Goal: Task Accomplishment & Management: Manage account settings

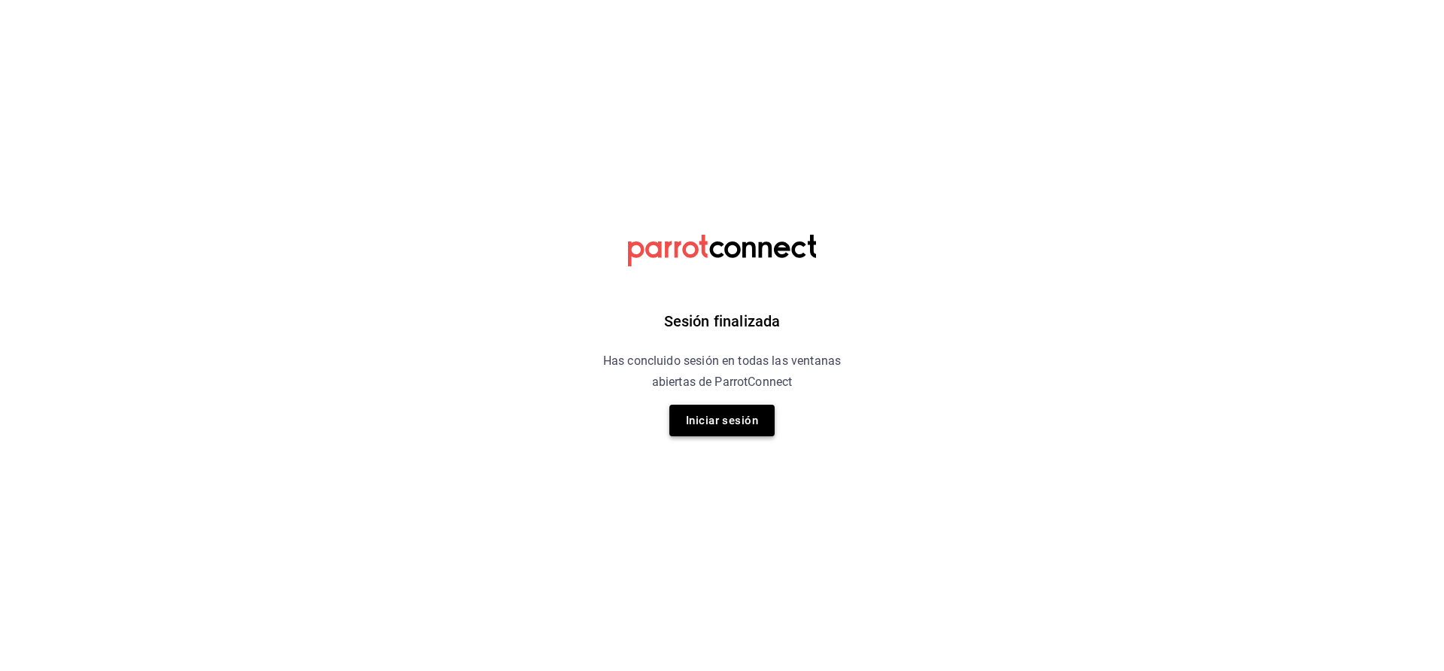
click at [712, 415] on button "Iniciar sesión" at bounding box center [722, 421] width 105 height 32
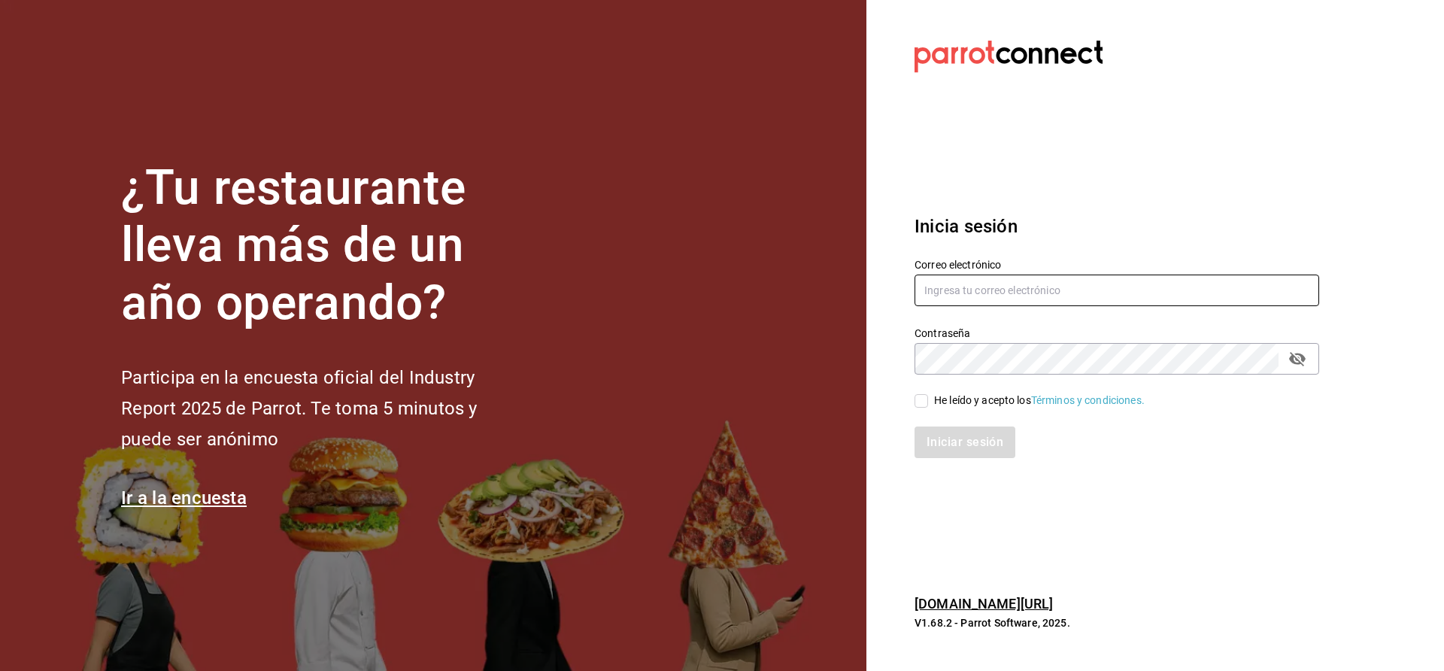
click at [982, 287] on input "text" at bounding box center [1117, 291] width 405 height 32
type input "betsiecastaneda@gmail.com"
click at [924, 404] on input "He leído y acepto los Términos y condiciones." at bounding box center [922, 401] width 14 height 14
checkbox input "true"
click at [972, 435] on button "Iniciar sesión" at bounding box center [966, 443] width 102 height 32
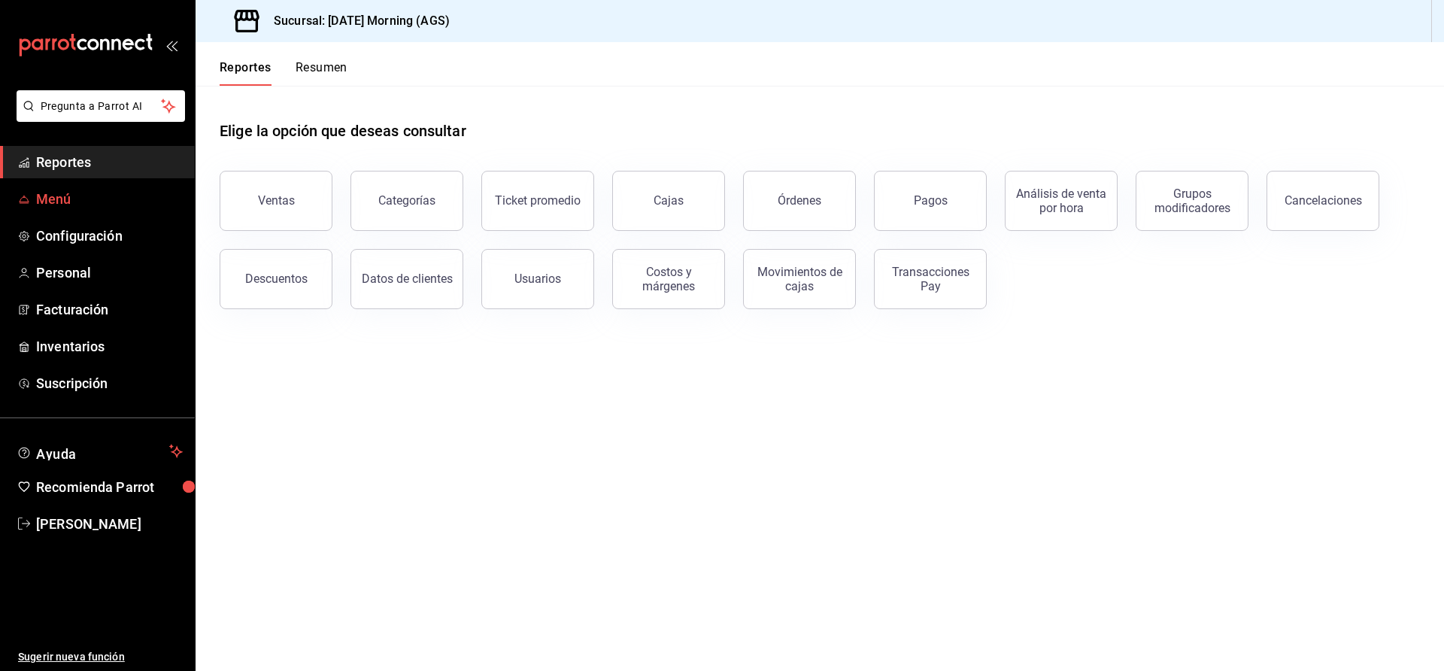
click at [65, 190] on span "Menú" at bounding box center [109, 199] width 147 height 20
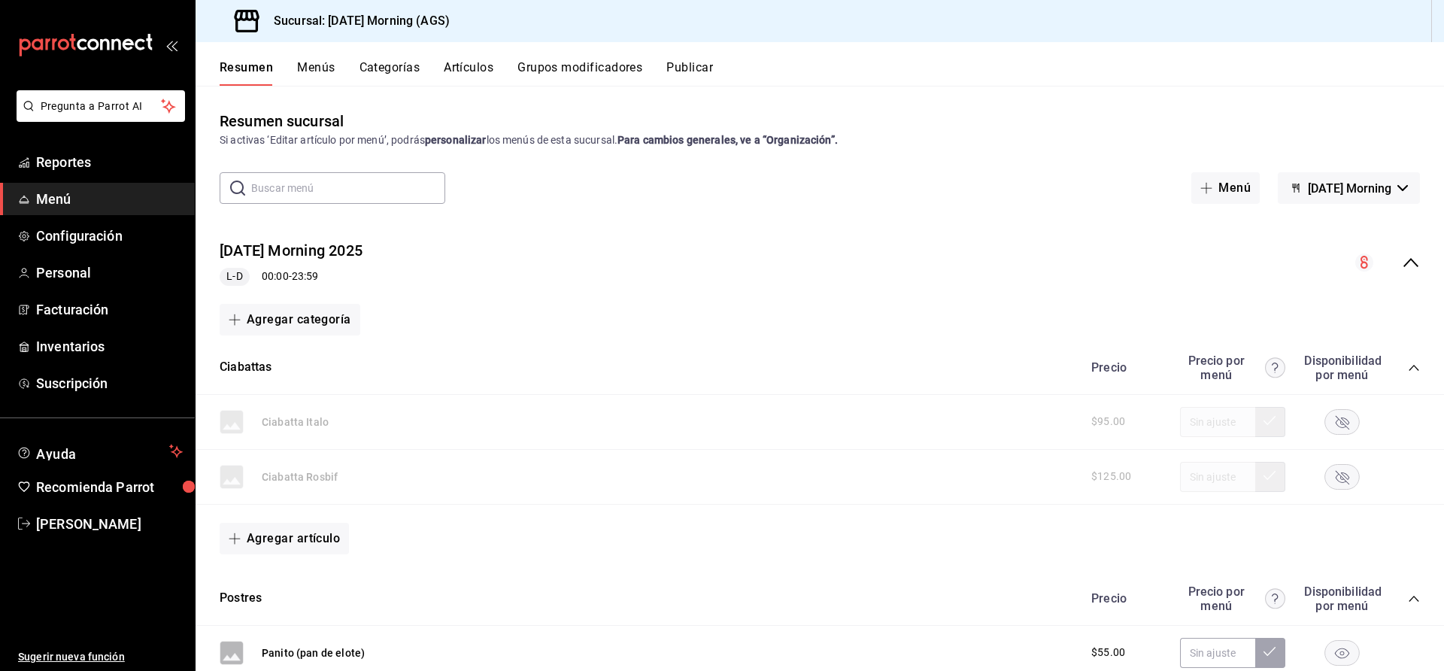
click at [399, 68] on button "Categorías" at bounding box center [390, 73] width 61 height 26
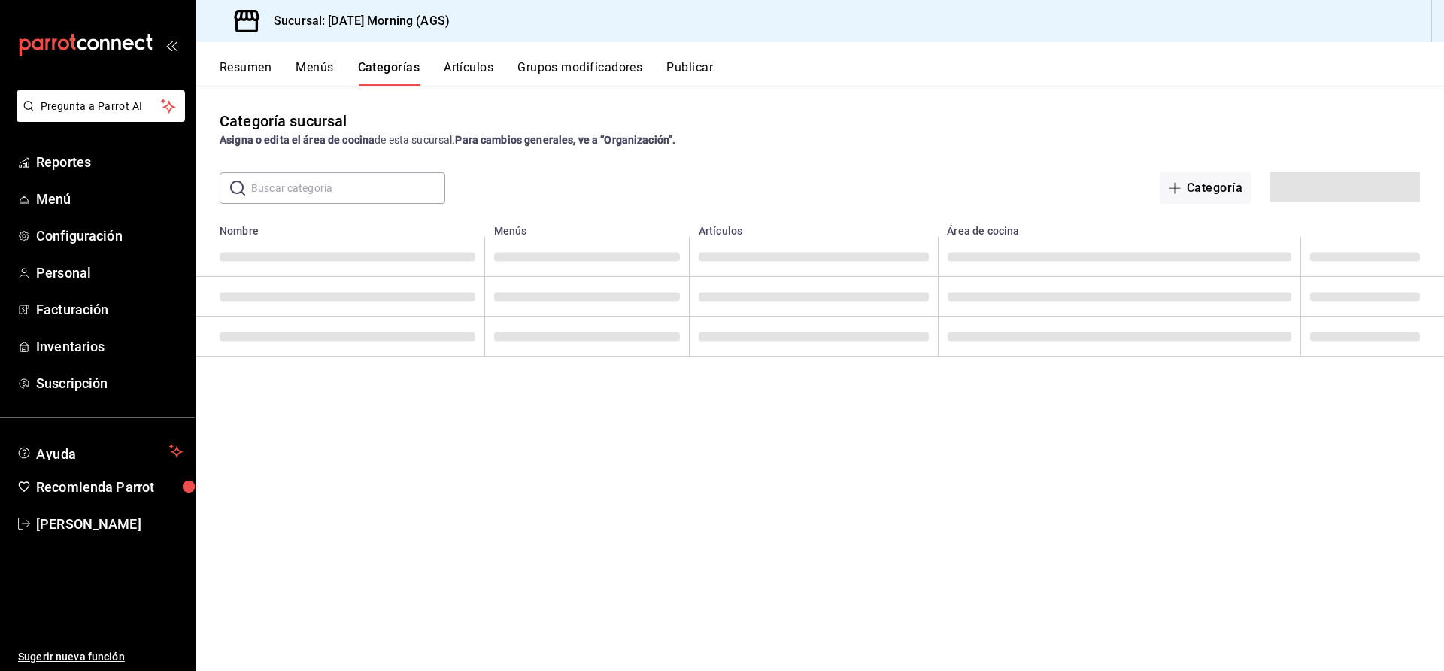
click at [459, 64] on button "Artículos" at bounding box center [469, 73] width 50 height 26
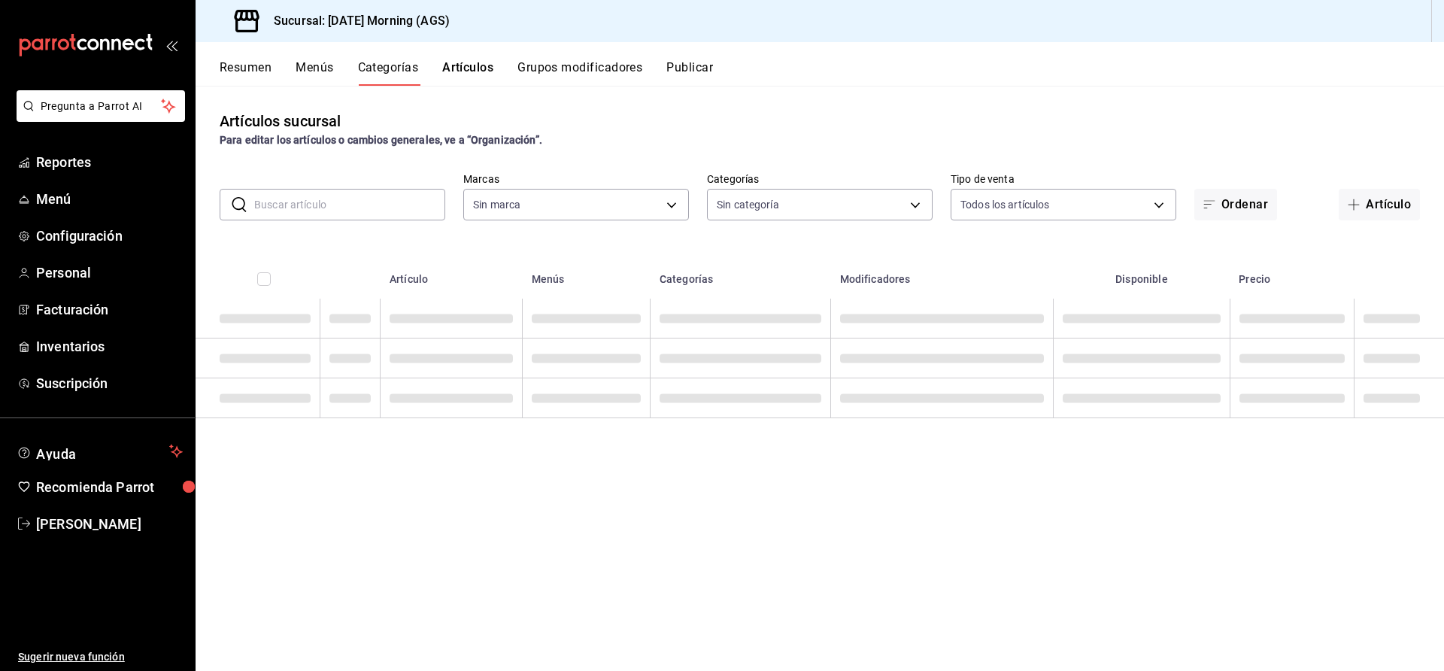
click at [379, 205] on input "text" at bounding box center [349, 205] width 191 height 30
type input "46e7e048-dd01-496a-8bdd-34efddf40249"
type input "fra"
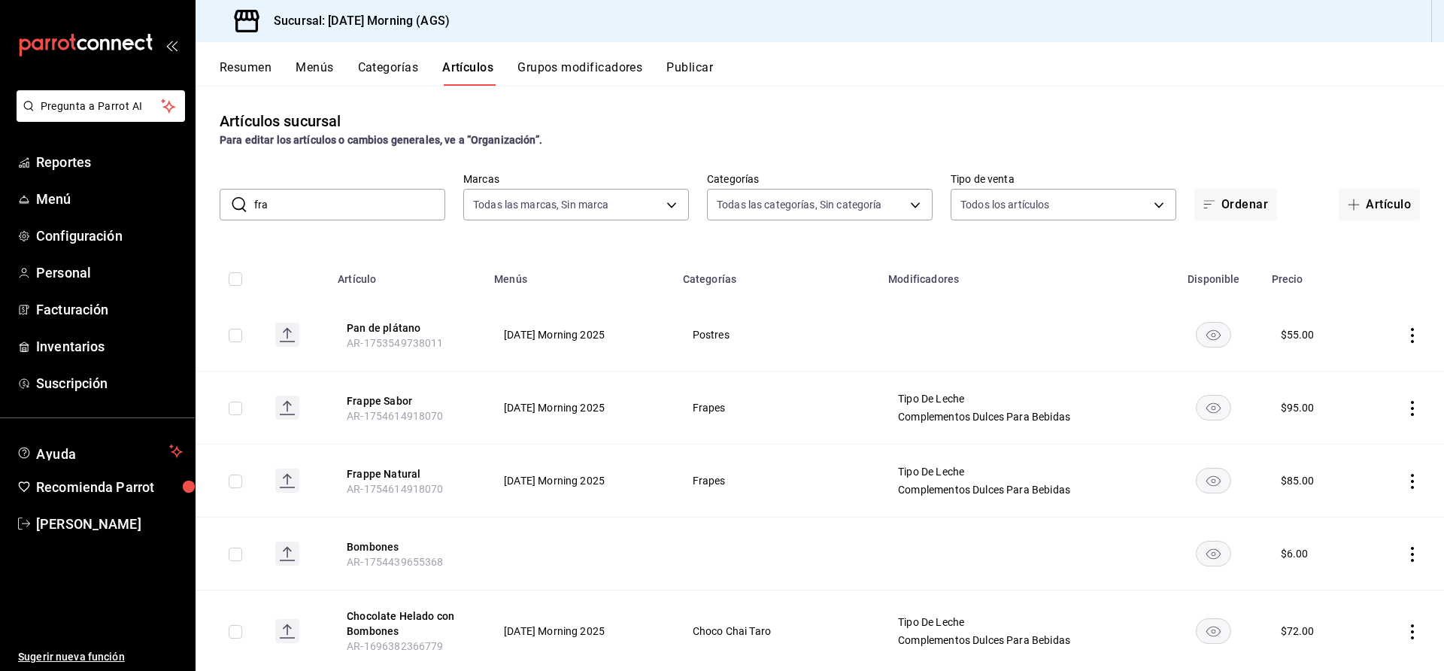
type input "9b805ce4-56e6-42e6-9896-7740dcee1c69,f94c979a-9160-4e63-95b5-e66873f5f0ad,3a4fc…"
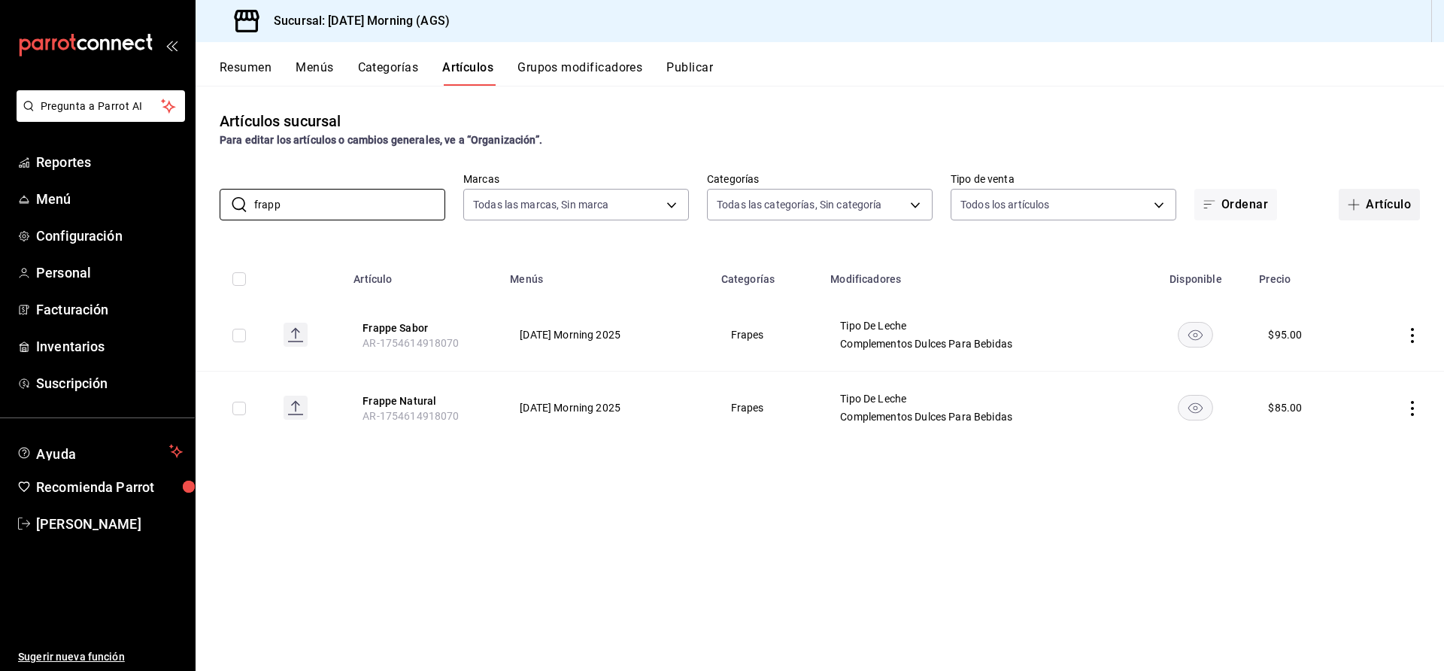
type input "frapp"
click at [1374, 205] on button "Artículo" at bounding box center [1379, 205] width 81 height 32
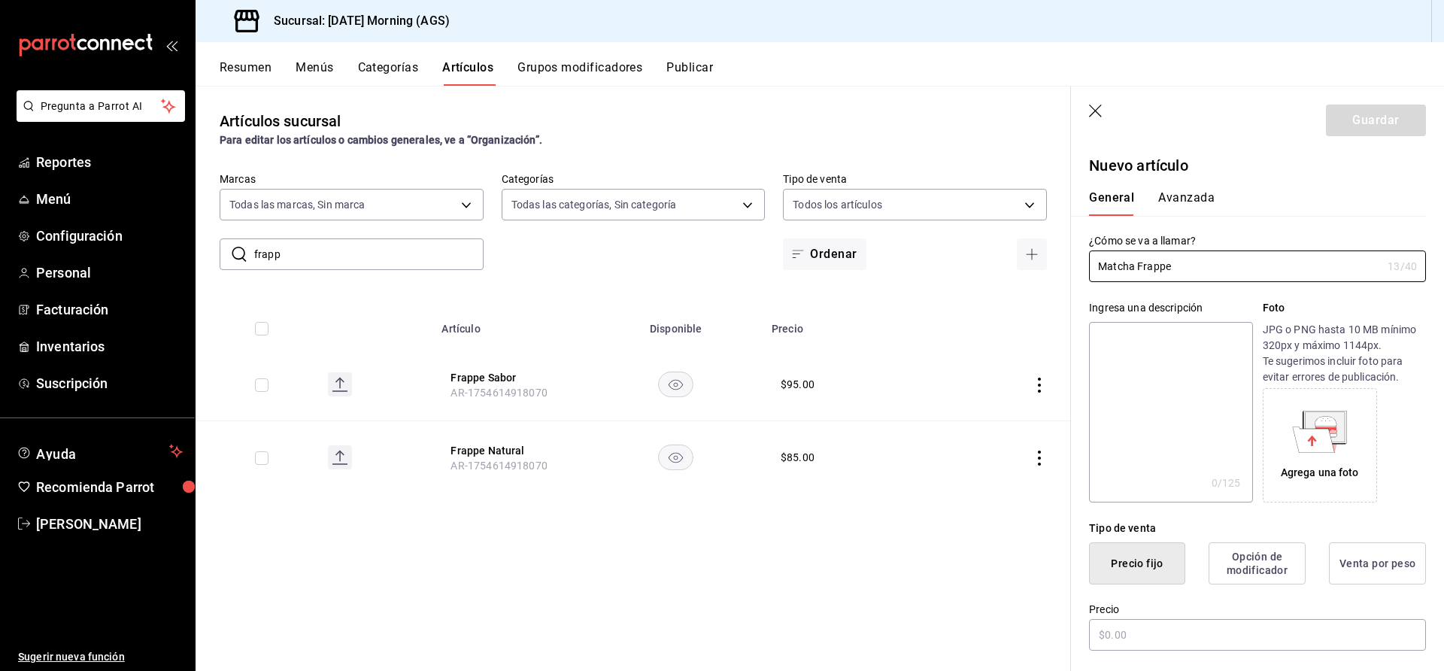
scroll to position [345, 0]
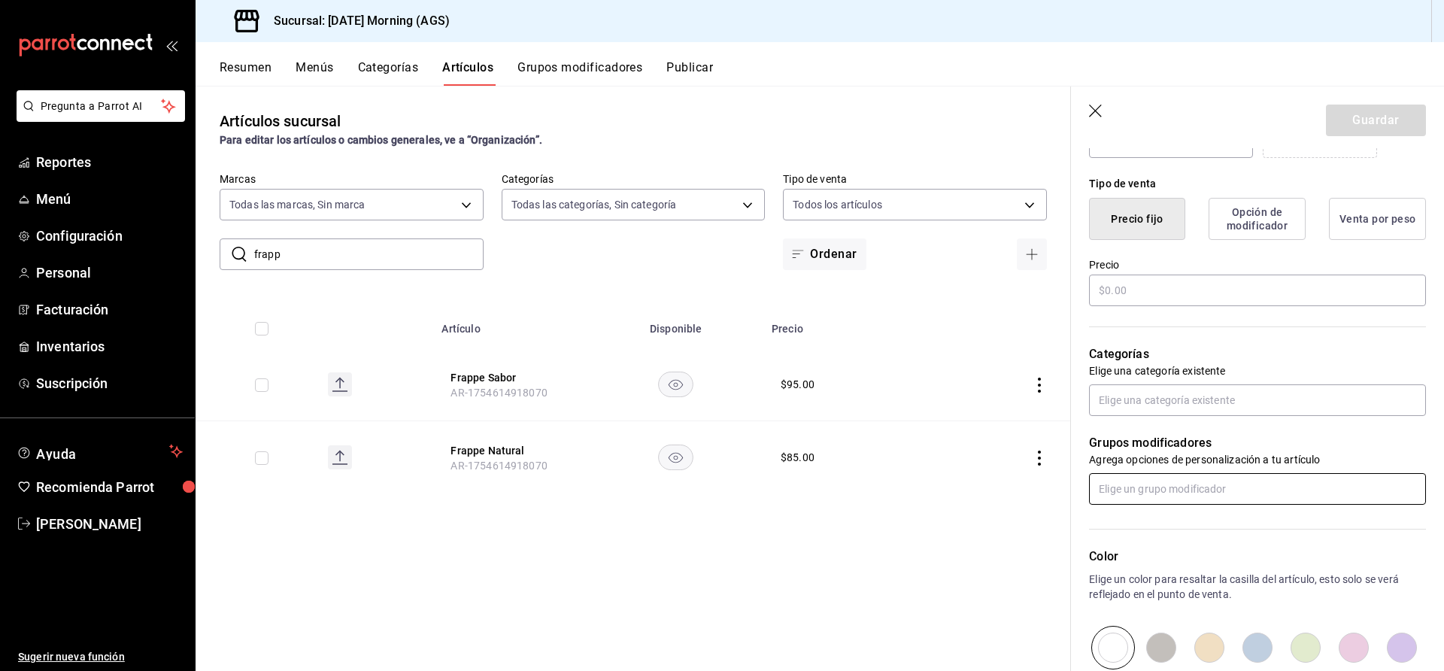
type input "Matcha Frappe"
click at [1217, 486] on input "text" at bounding box center [1257, 489] width 337 height 32
type input "95"
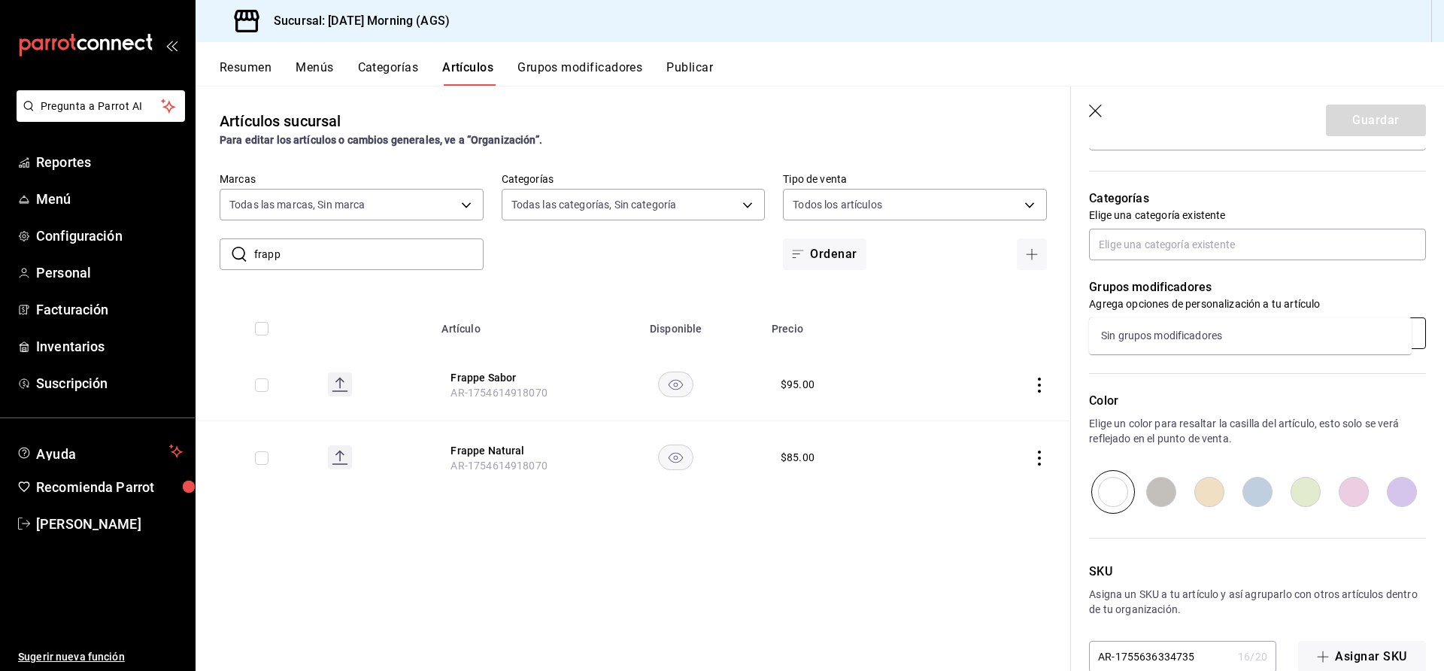
scroll to position [532, 0]
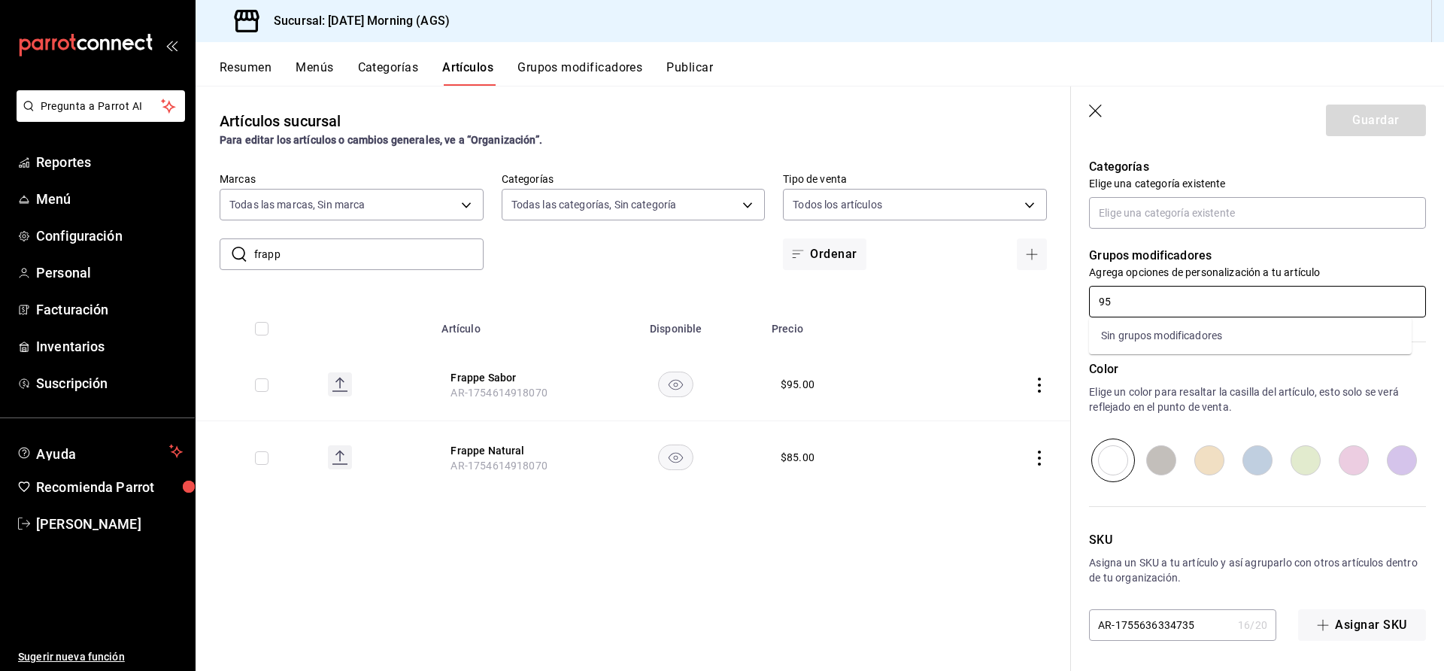
drag, startPoint x: 1154, startPoint y: 314, endPoint x: 1084, endPoint y: 302, distance: 71.0
click at [1084, 302] on div "Grupos modificadores Agrega opciones de personalización a tu artículo 95" at bounding box center [1248, 273] width 355 height 89
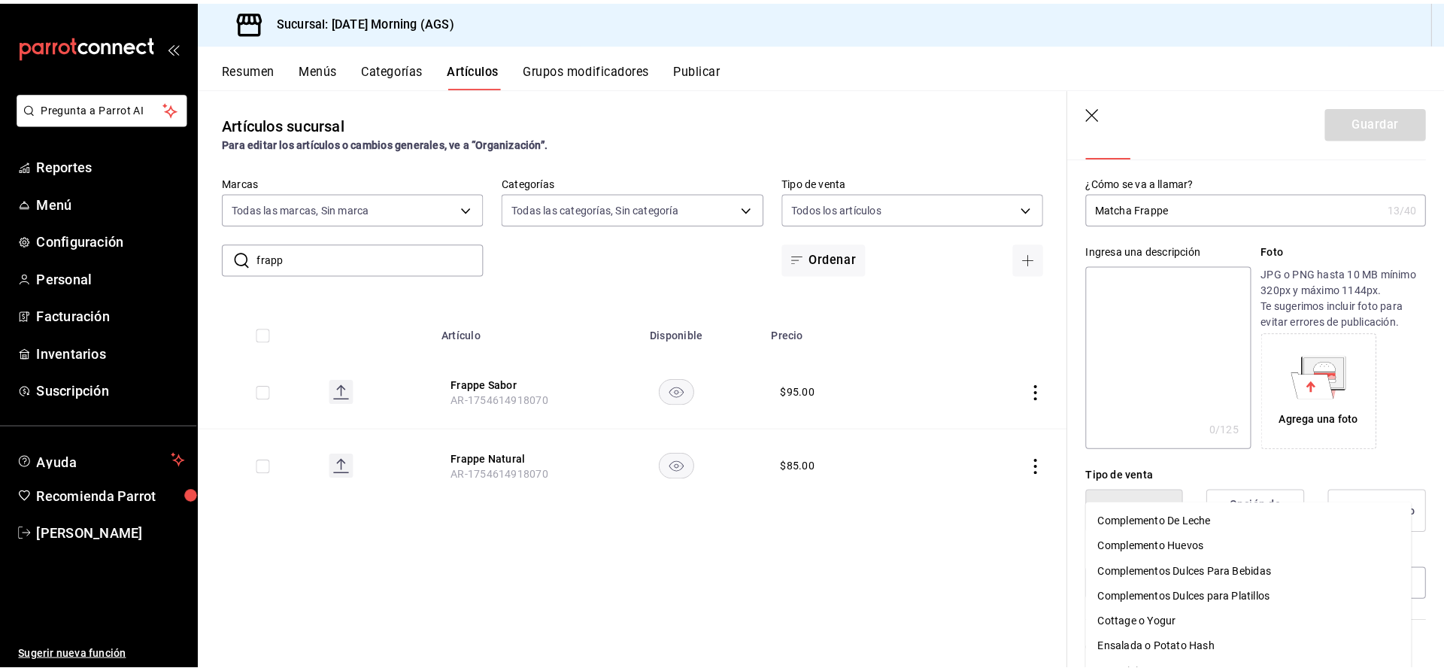
scroll to position [0, 0]
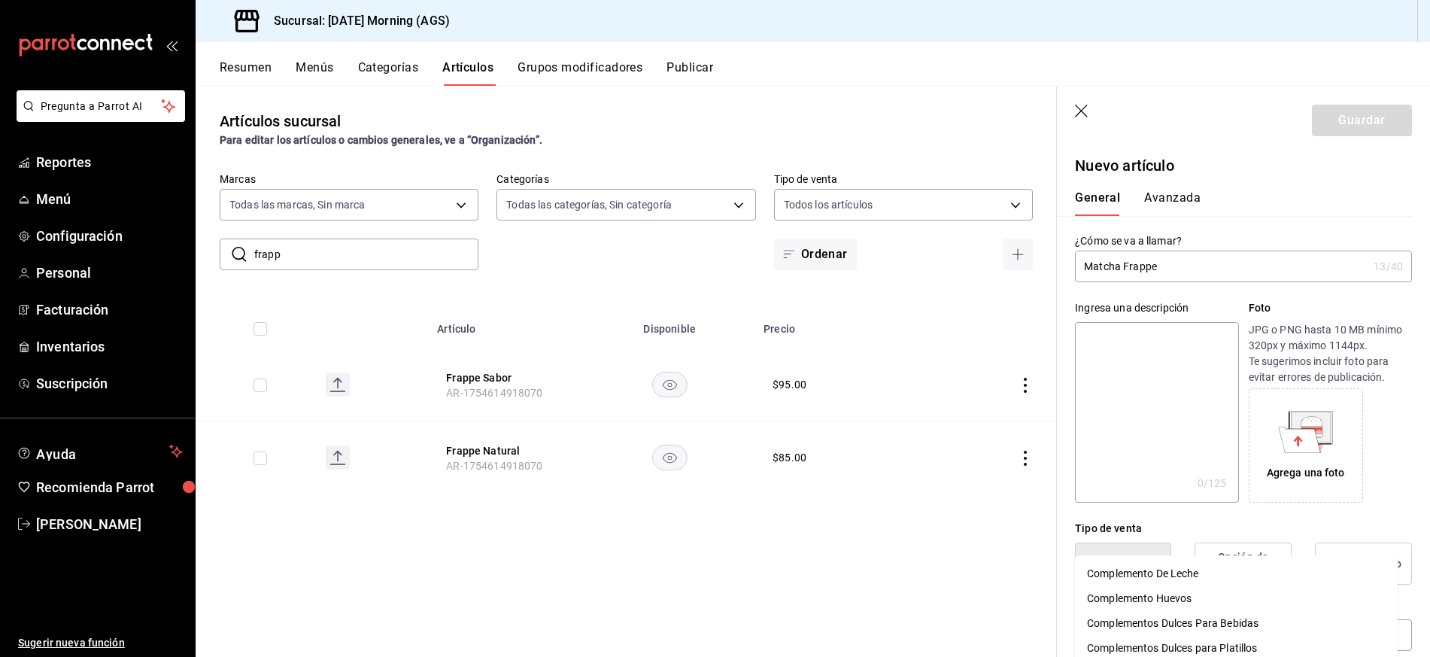
click at [1209, 525] on div "Tipo de venta" at bounding box center [1243, 529] width 337 height 16
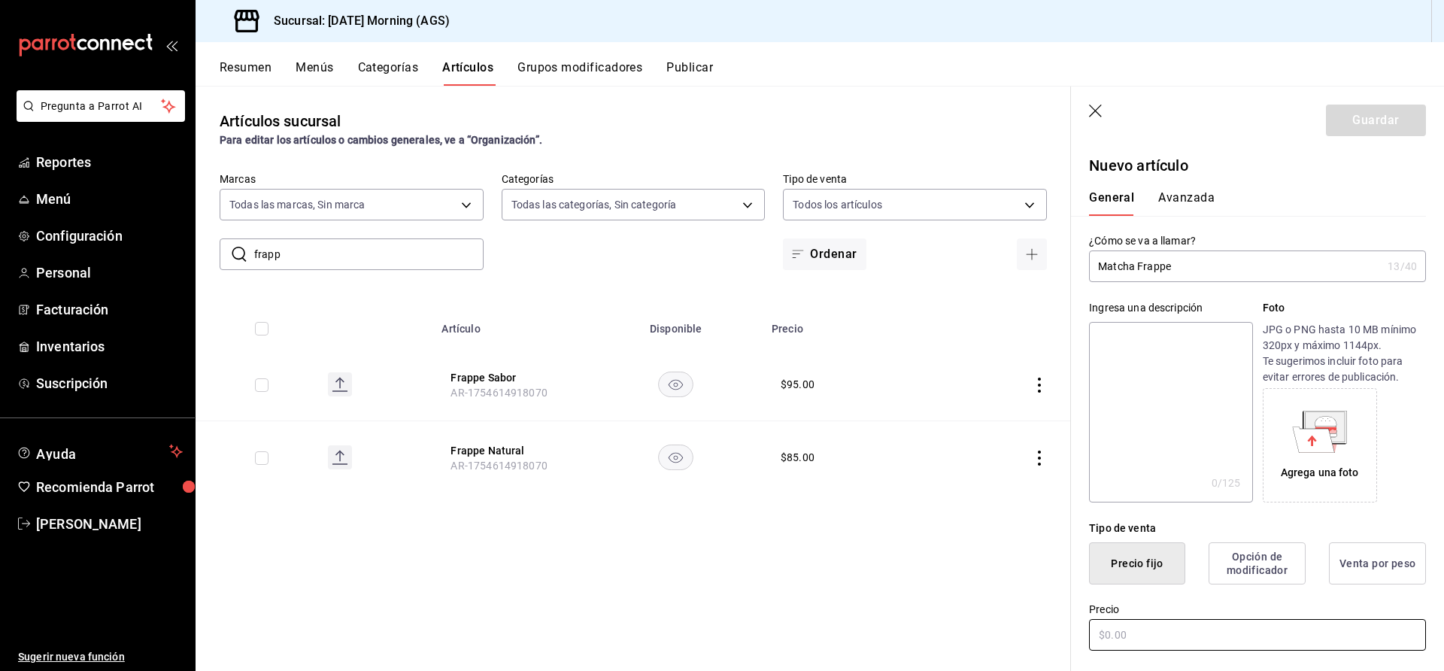
click at [1165, 628] on input "text" at bounding box center [1257, 635] width 337 height 32
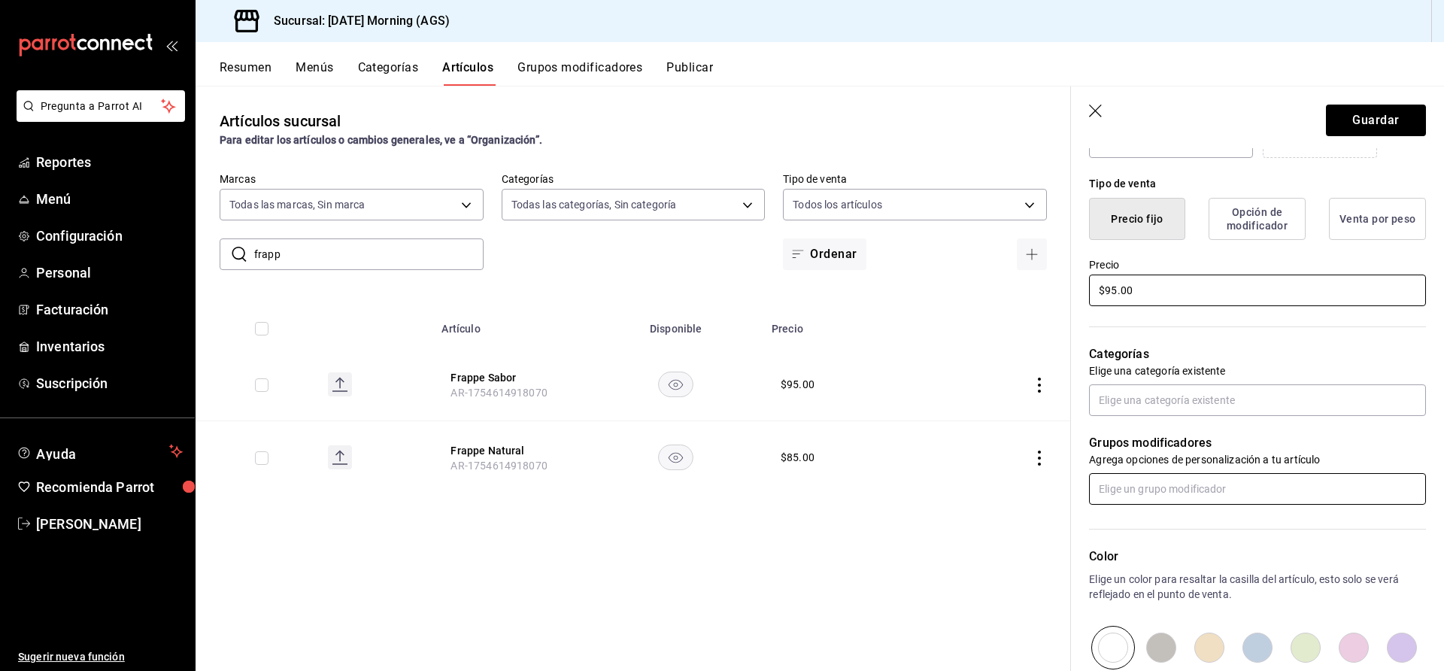
type input "$95.00"
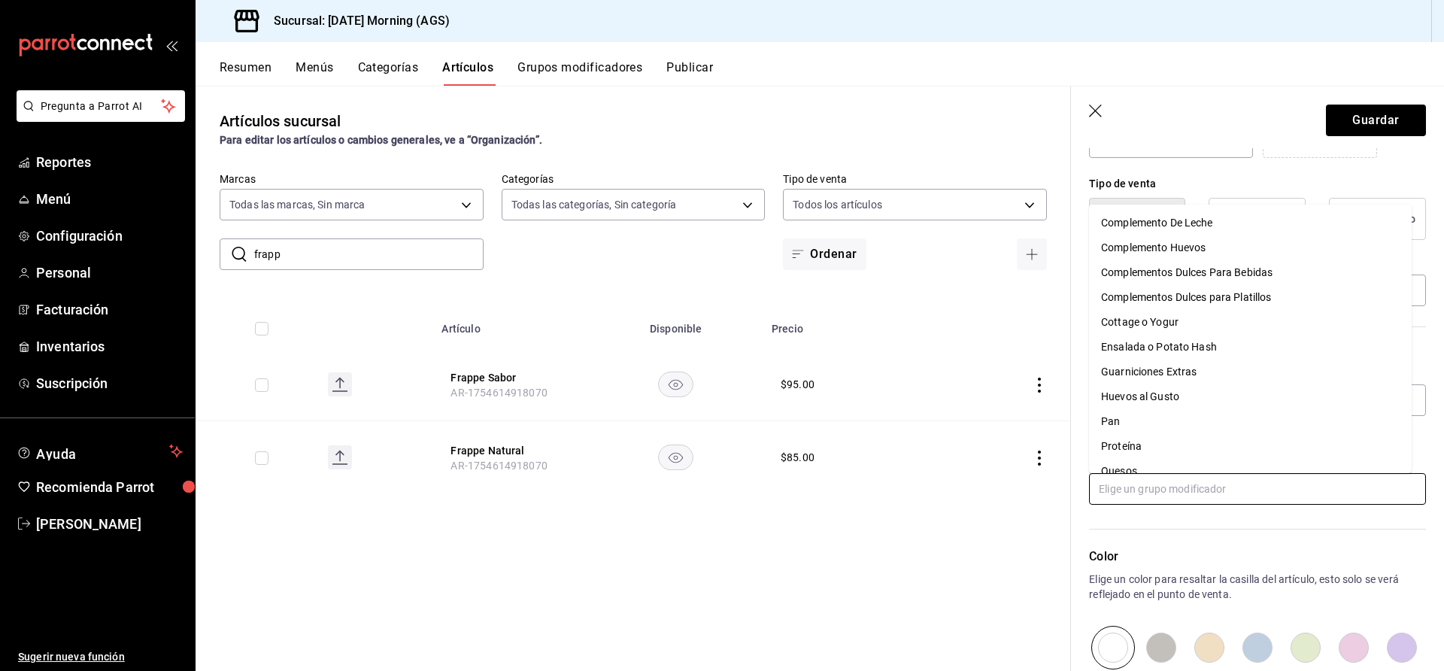
click at [1211, 485] on input "text" at bounding box center [1257, 489] width 337 height 32
click at [1212, 273] on div "Complementos Dulces Para Bebidas" at bounding box center [1187, 273] width 172 height 16
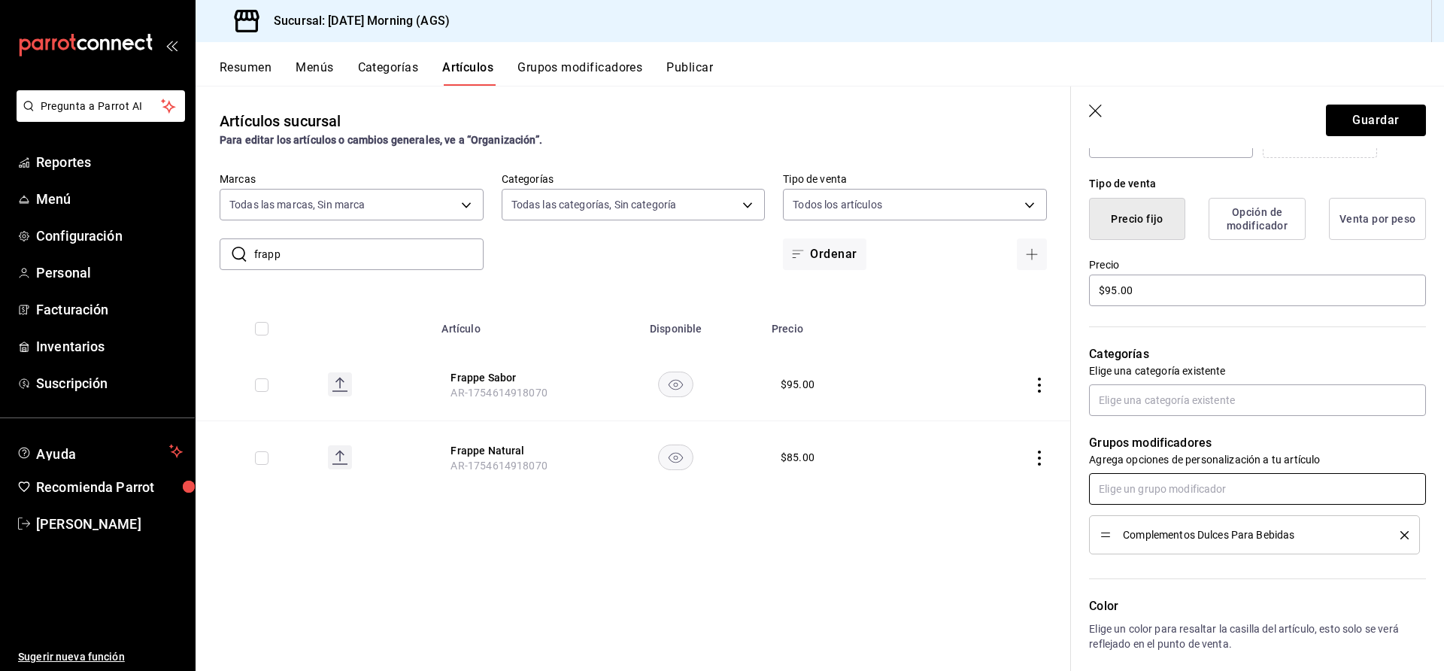
click at [1205, 488] on input "text" at bounding box center [1257, 489] width 337 height 32
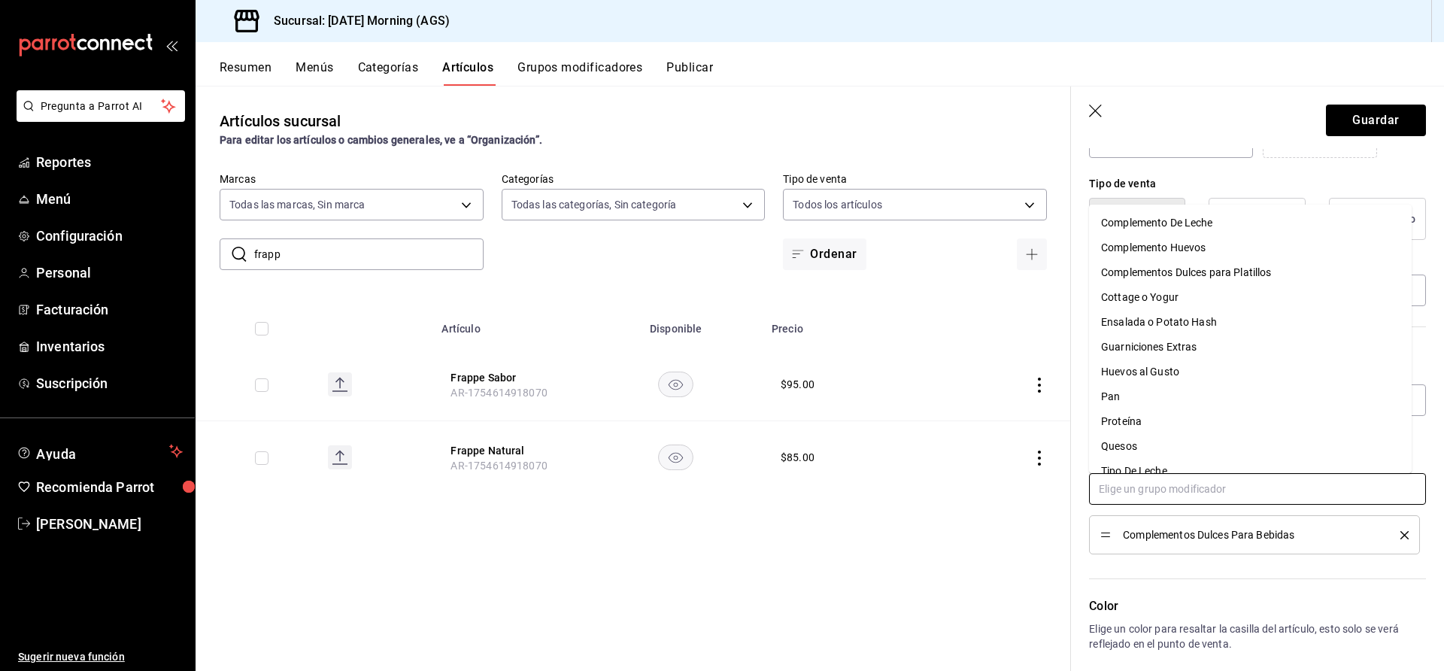
click at [1168, 468] on div "Tipo De Leche" at bounding box center [1134, 471] width 66 height 16
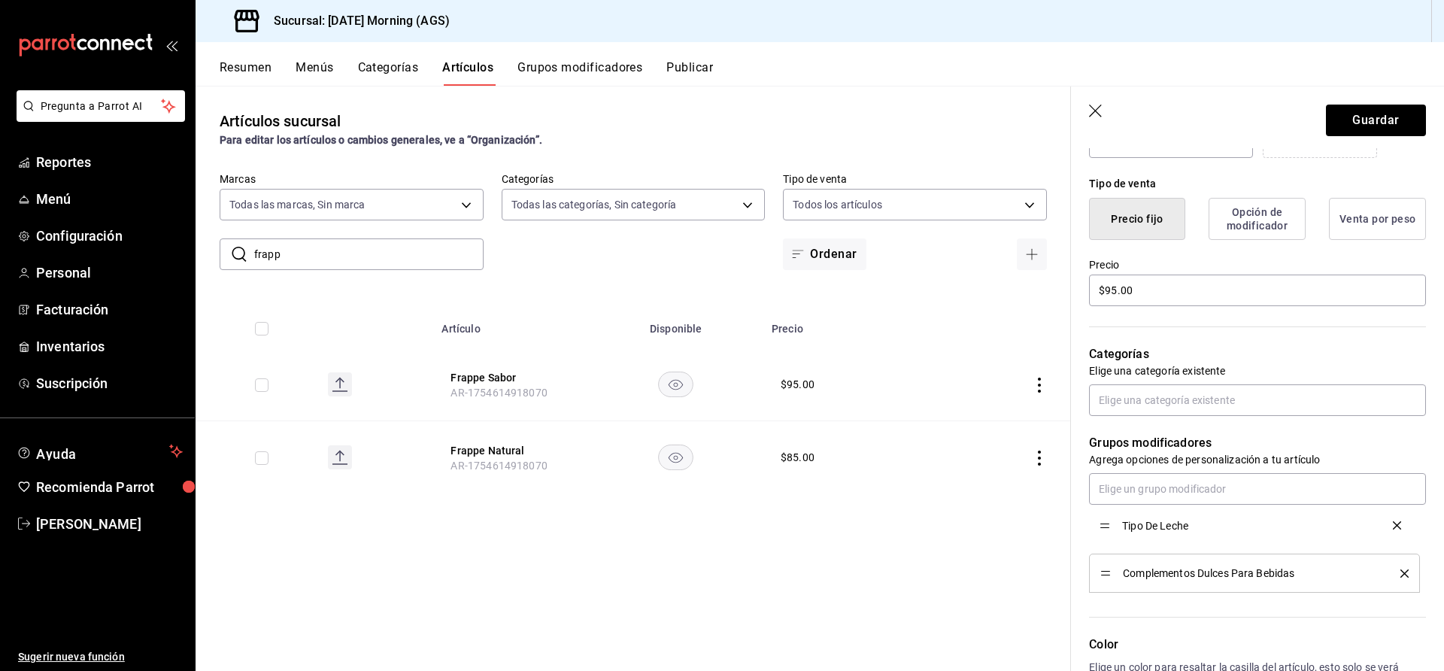
drag, startPoint x: 1106, startPoint y: 575, endPoint x: 1109, endPoint y: 527, distance: 48.2
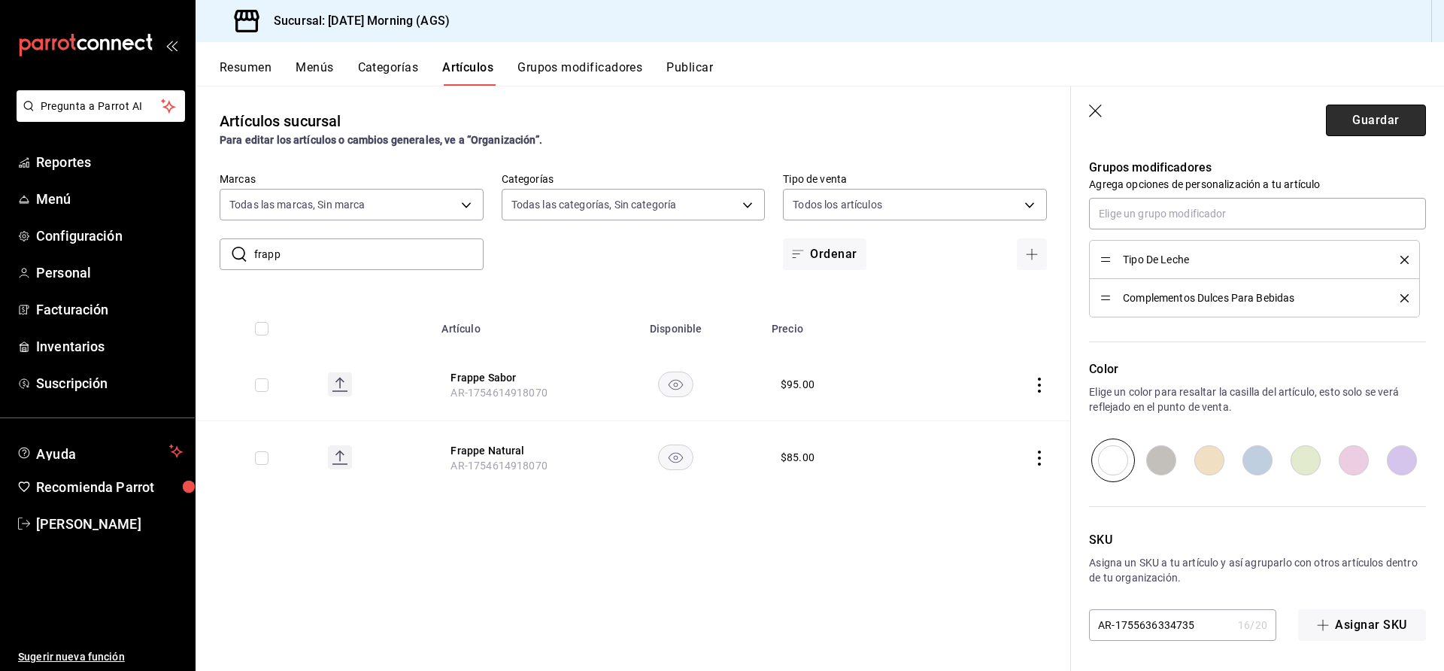
click at [1372, 118] on button "Guardar" at bounding box center [1376, 121] width 100 height 32
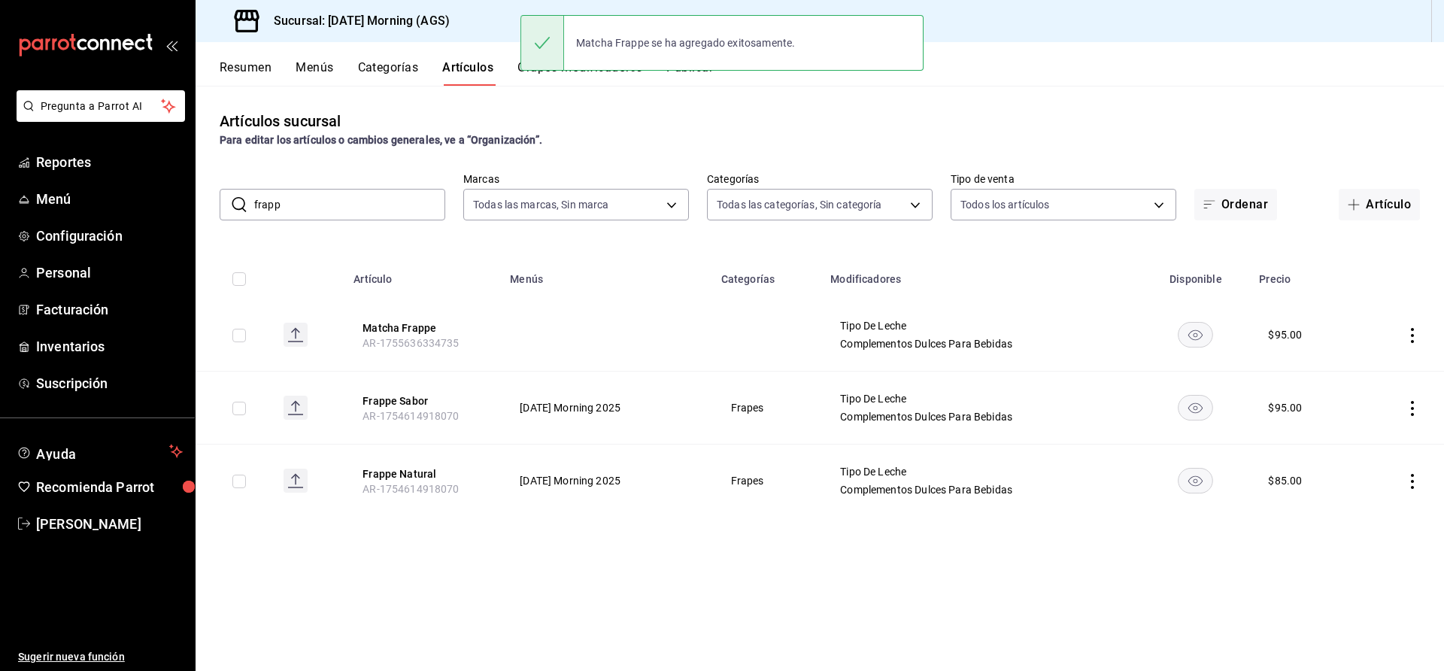
click at [1420, 331] on td at bounding box center [1400, 335] width 87 height 73
click at [1411, 335] on icon "actions" at bounding box center [1412, 335] width 15 height 15
click at [1359, 363] on span "Editar" at bounding box center [1367, 370] width 39 height 16
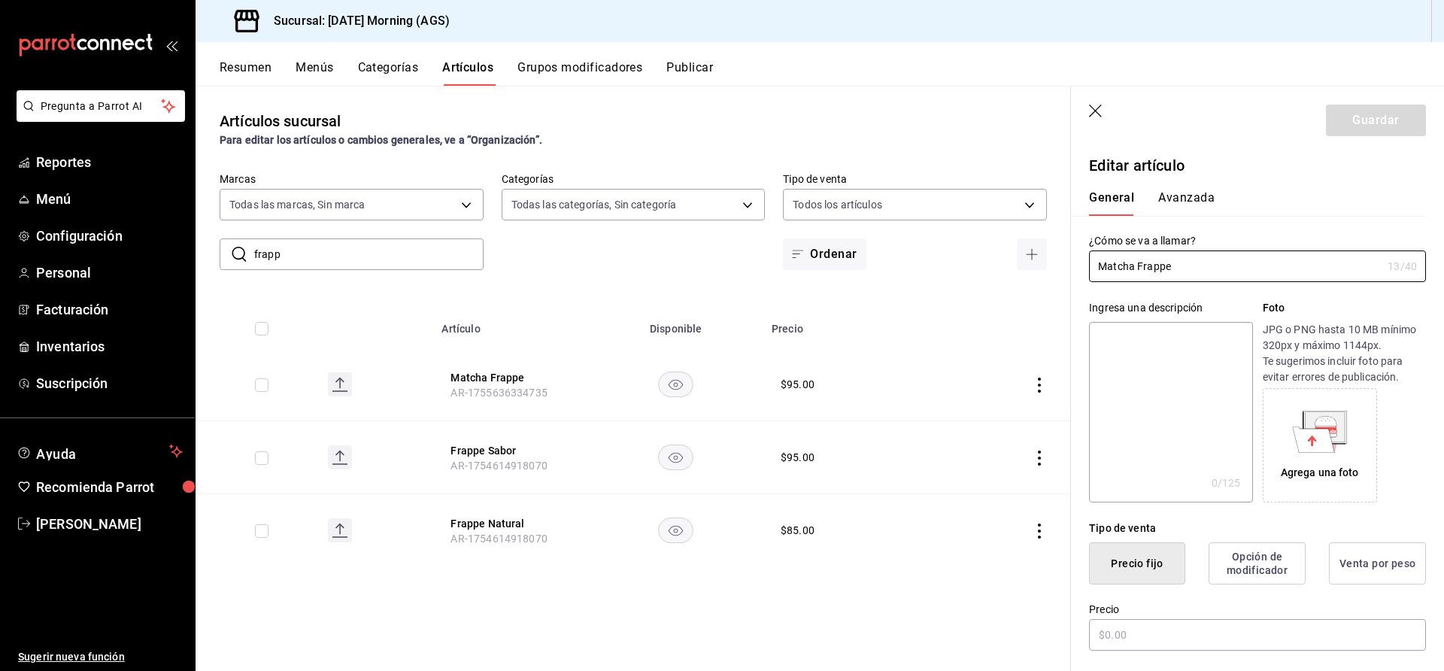
type input "$95.00"
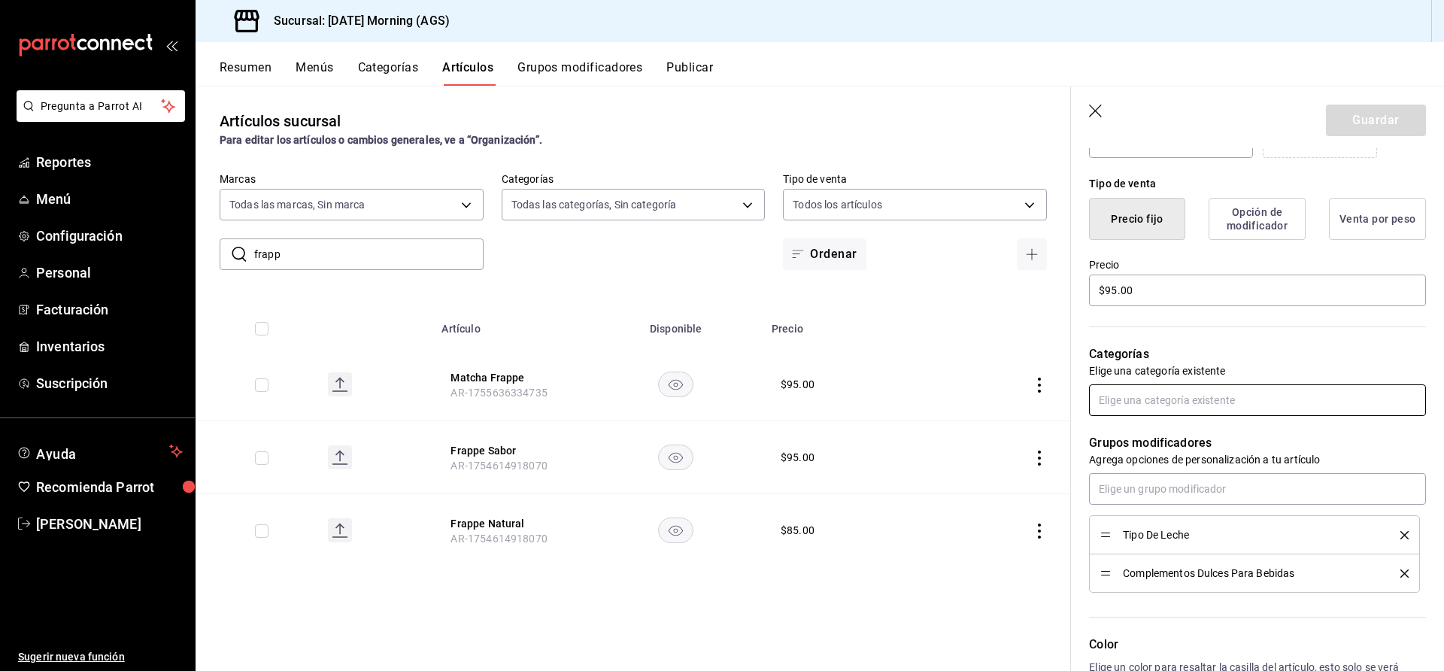
click at [1248, 403] on input "text" at bounding box center [1257, 400] width 337 height 32
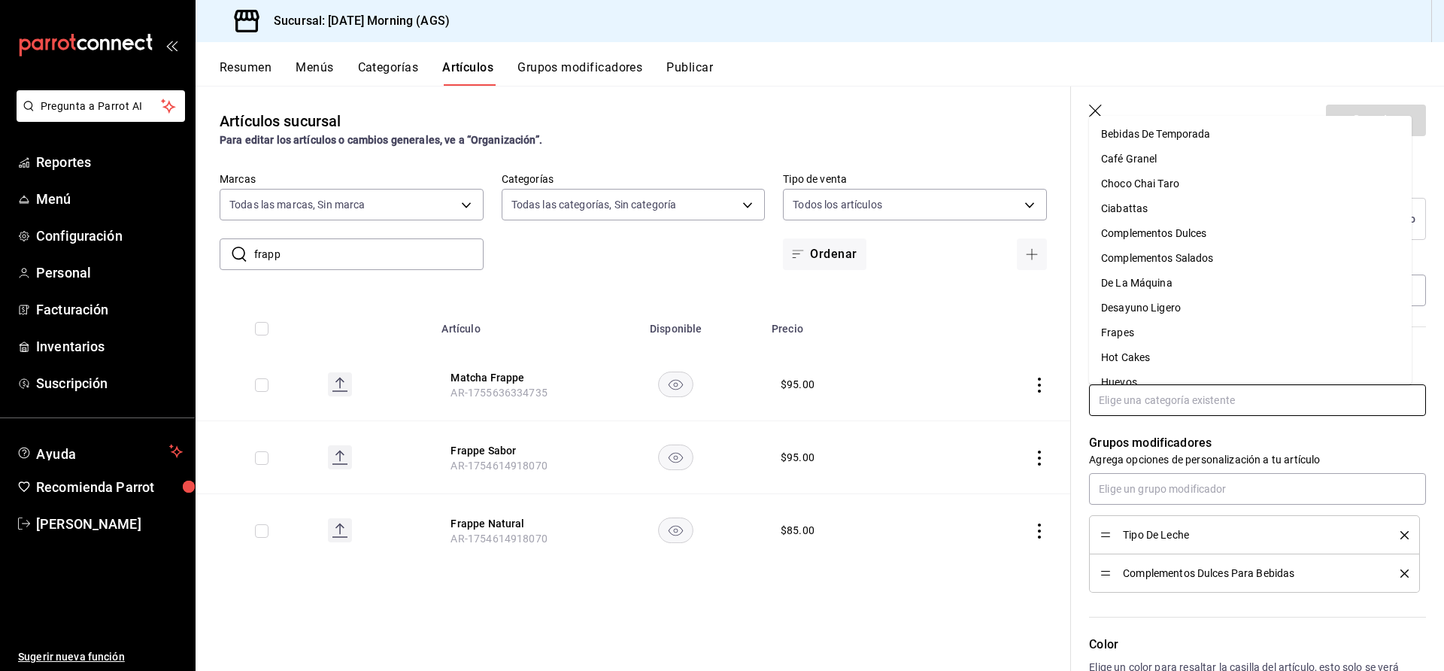
click at [1125, 325] on li "Frapes" at bounding box center [1250, 332] width 323 height 25
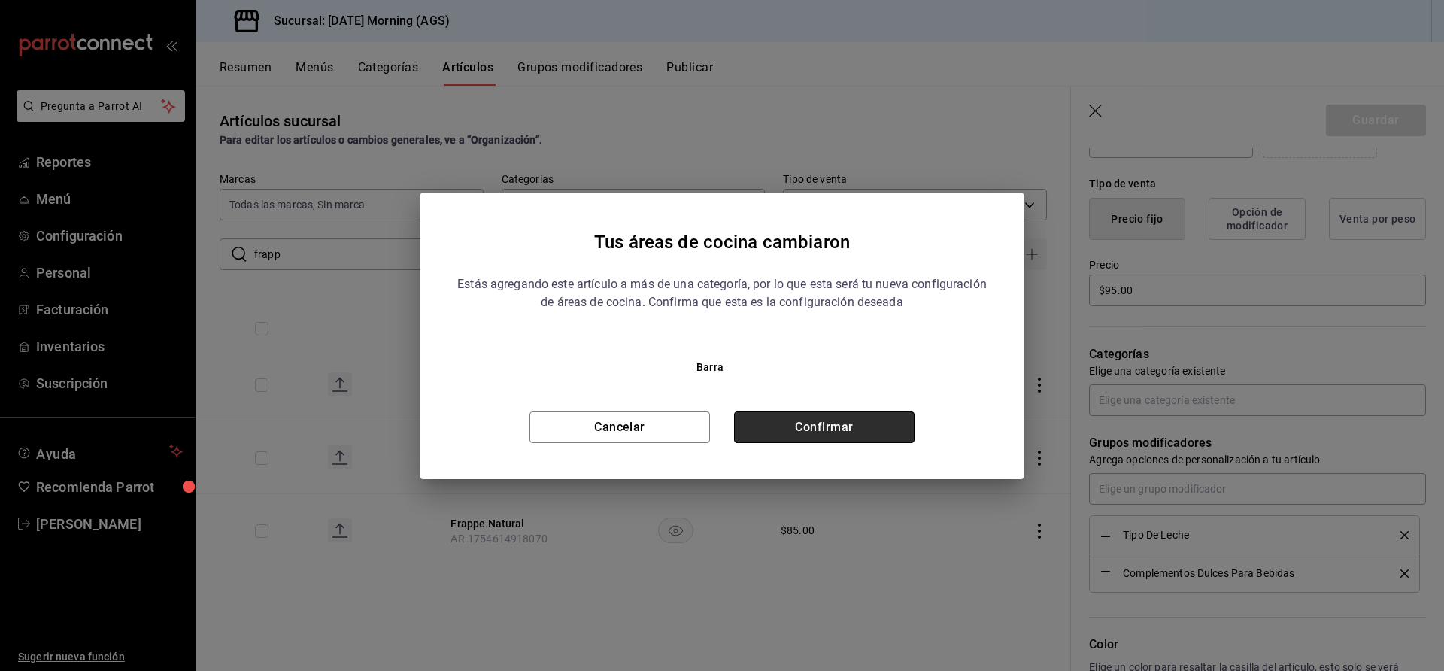
click at [873, 424] on button "Confirmar" at bounding box center [824, 428] width 181 height 32
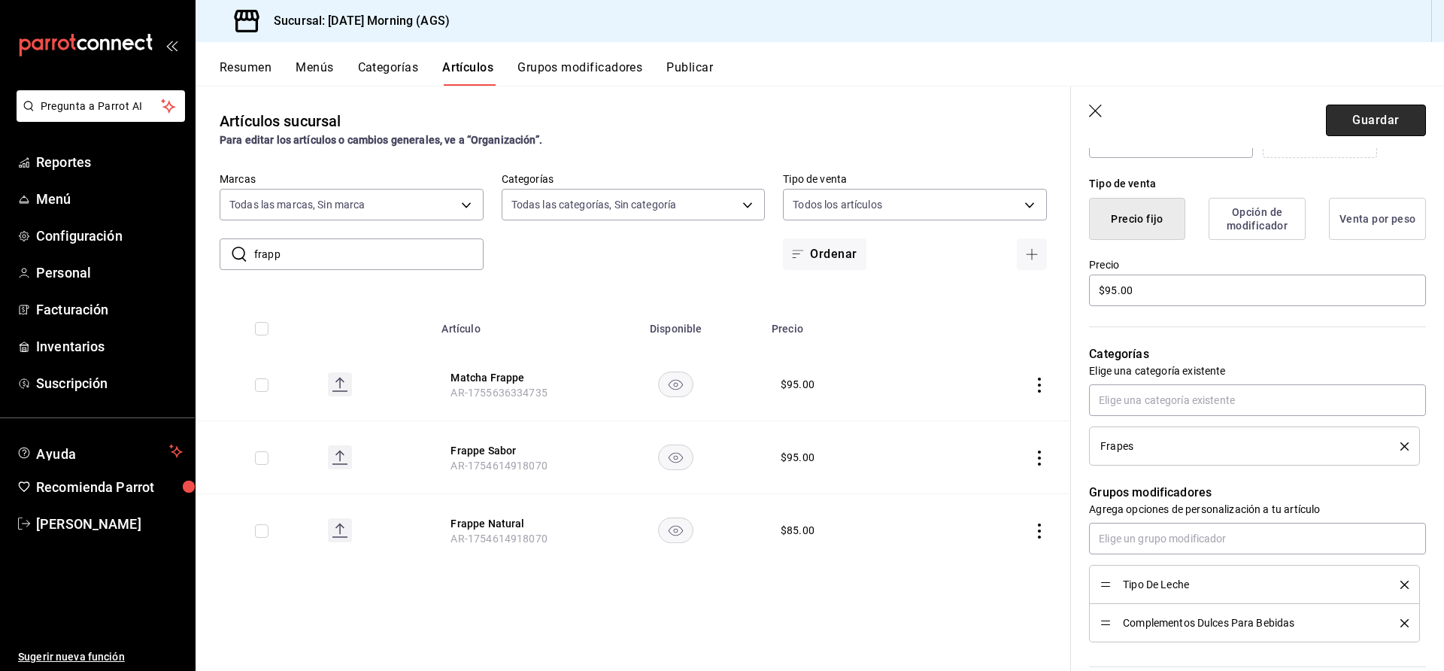
click at [1362, 113] on button "Guardar" at bounding box center [1376, 121] width 100 height 32
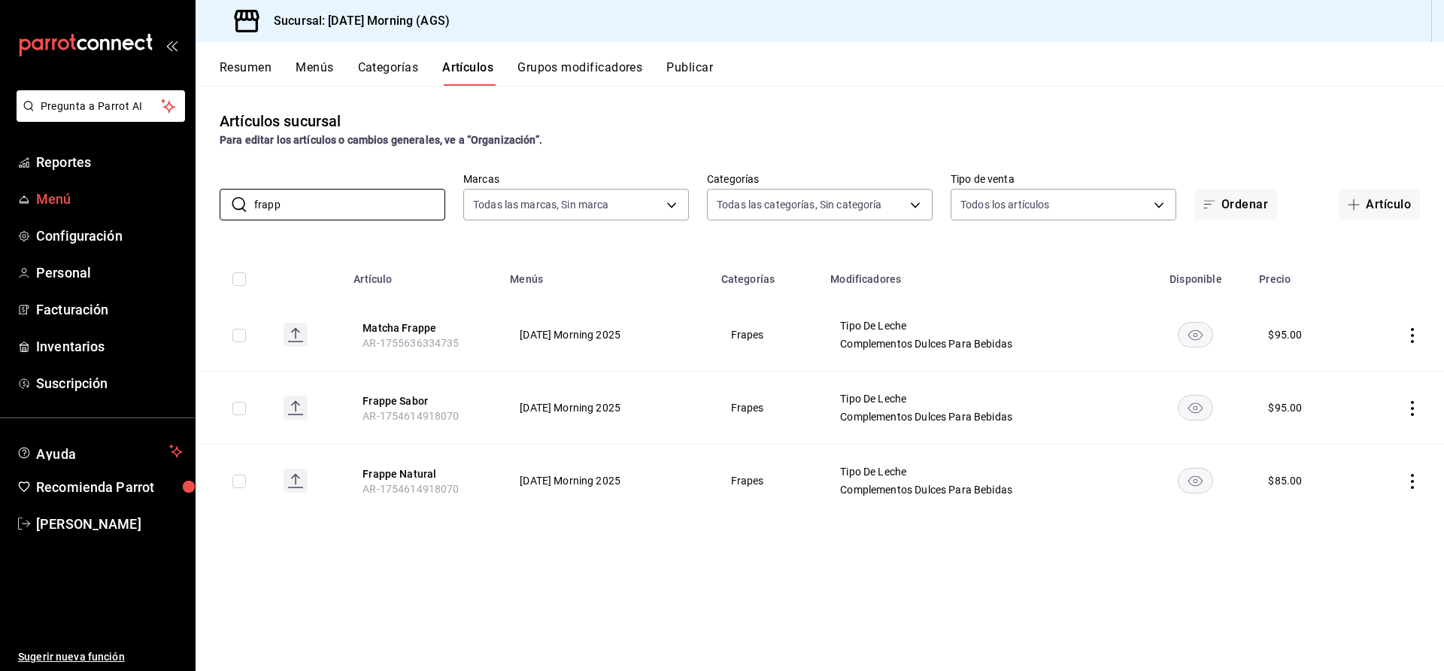
drag, startPoint x: 351, startPoint y: 210, endPoint x: 132, endPoint y: 203, distance: 219.0
click at [132, 203] on div "Pregunta a Parrot AI Reportes Menú Configuración Personal Facturación Inventari…" at bounding box center [722, 335] width 1444 height 671
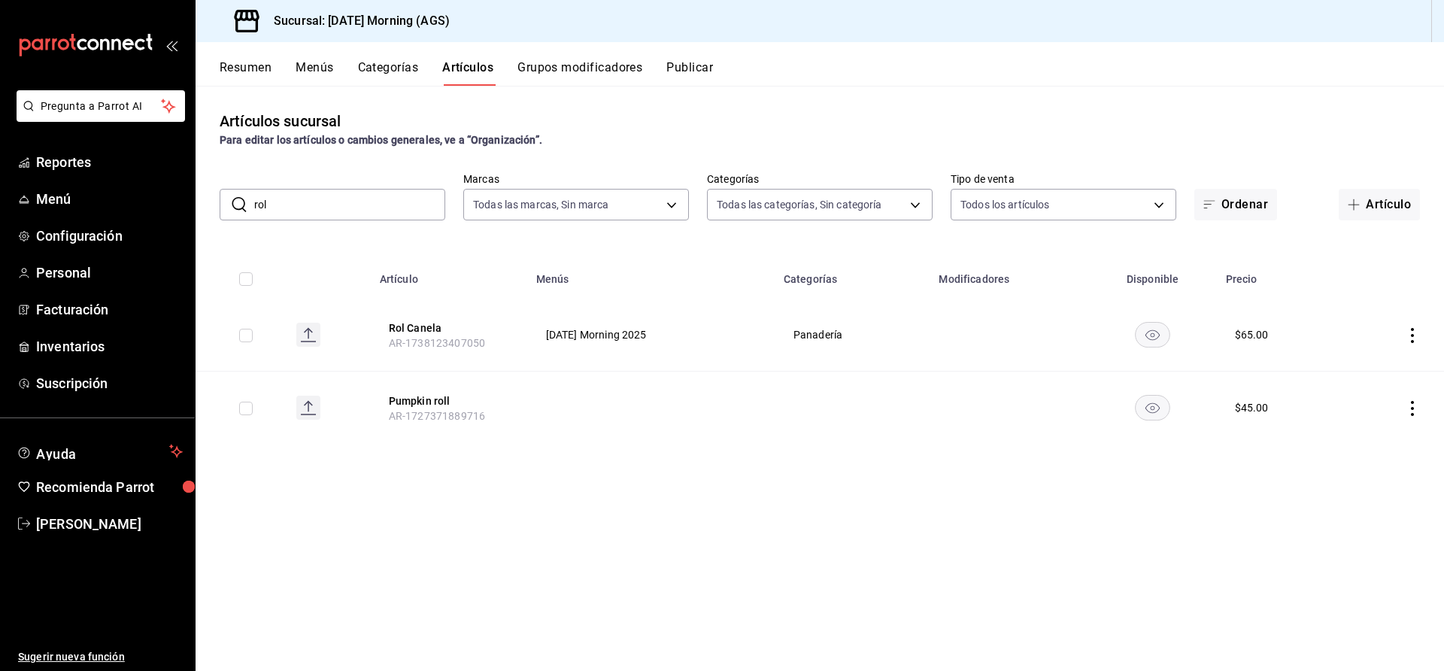
drag, startPoint x: 264, startPoint y: 205, endPoint x: 243, endPoint y: 205, distance: 21.1
click at [243, 205] on div "​ rol ​" at bounding box center [333, 205] width 226 height 32
drag, startPoint x: 292, startPoint y: 208, endPoint x: 247, endPoint y: 214, distance: 45.5
click at [247, 214] on div "​ rol ​" at bounding box center [333, 205] width 226 height 32
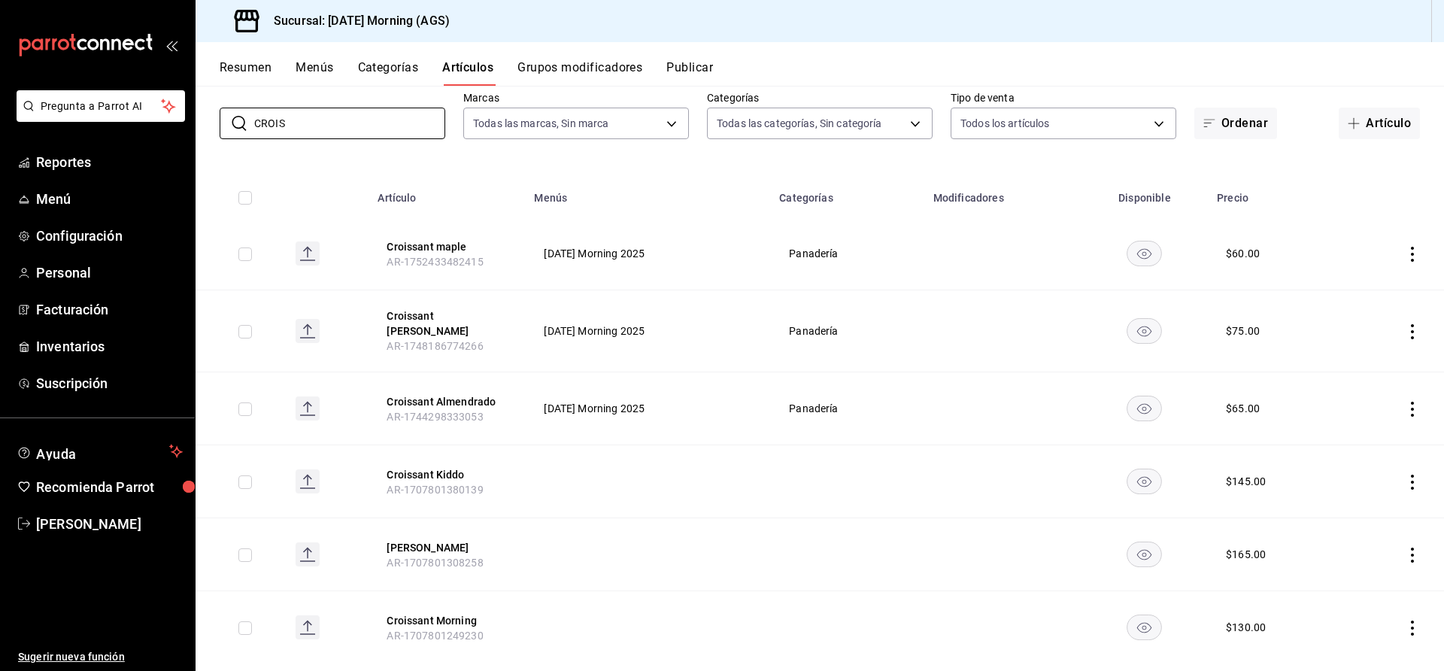
scroll to position [102, 0]
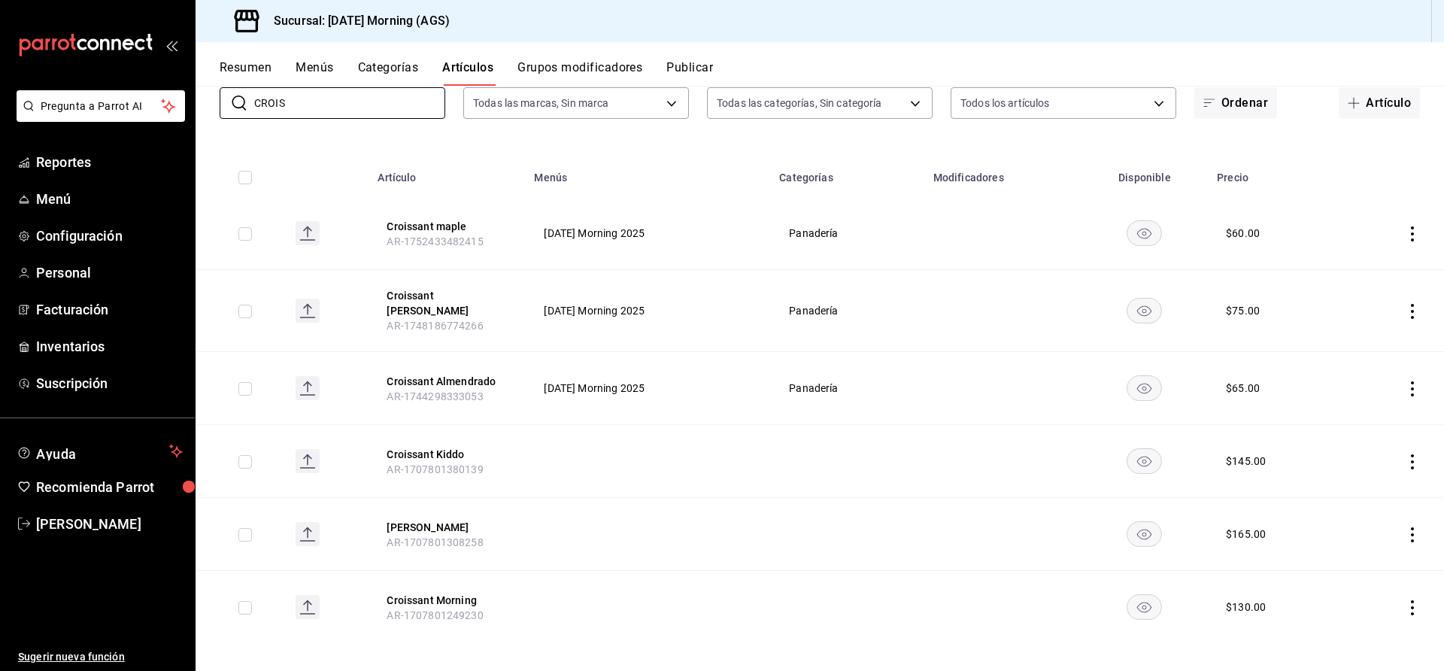
drag, startPoint x: 357, startPoint y: 105, endPoint x: 197, endPoint y: 110, distance: 159.6
click at [197, 110] on div "​ CROIS ​ Marcas Todas las marcas, Sin marca 46e7e048-dd01-496a-8bdd-34efddf402…" at bounding box center [820, 95] width 1249 height 48
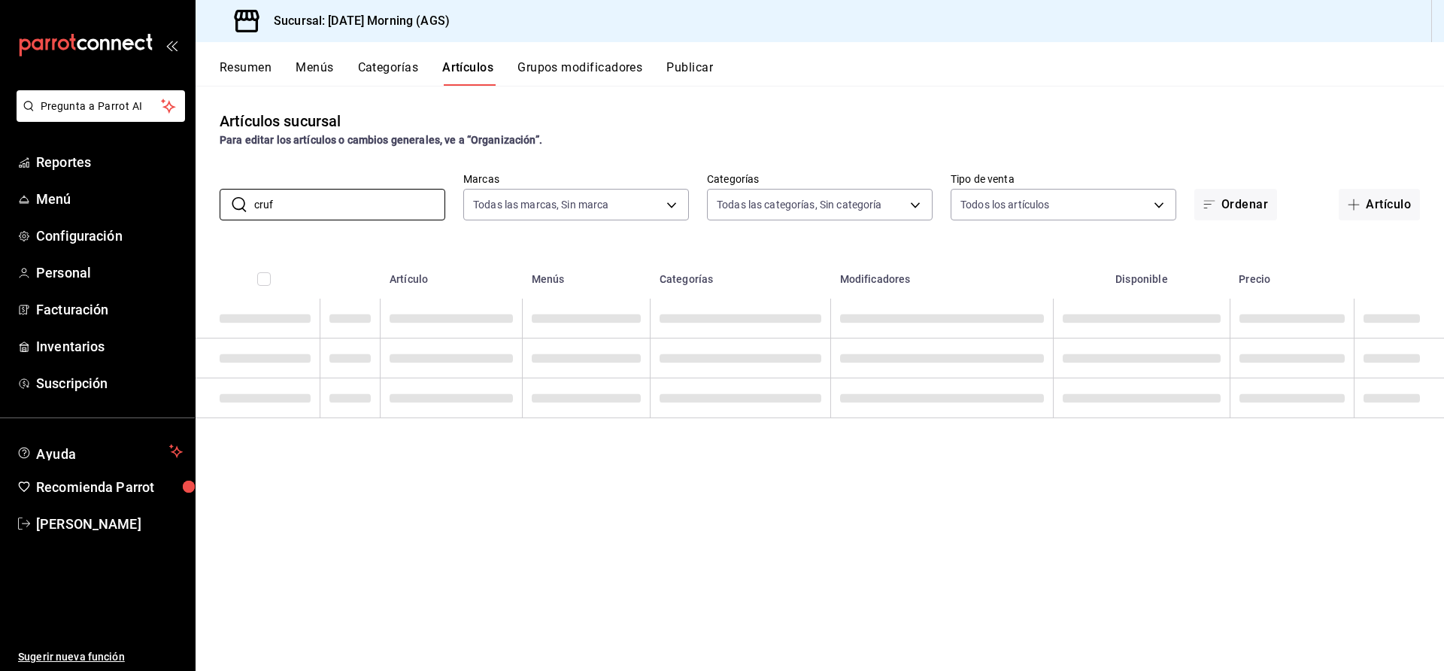
scroll to position [0, 0]
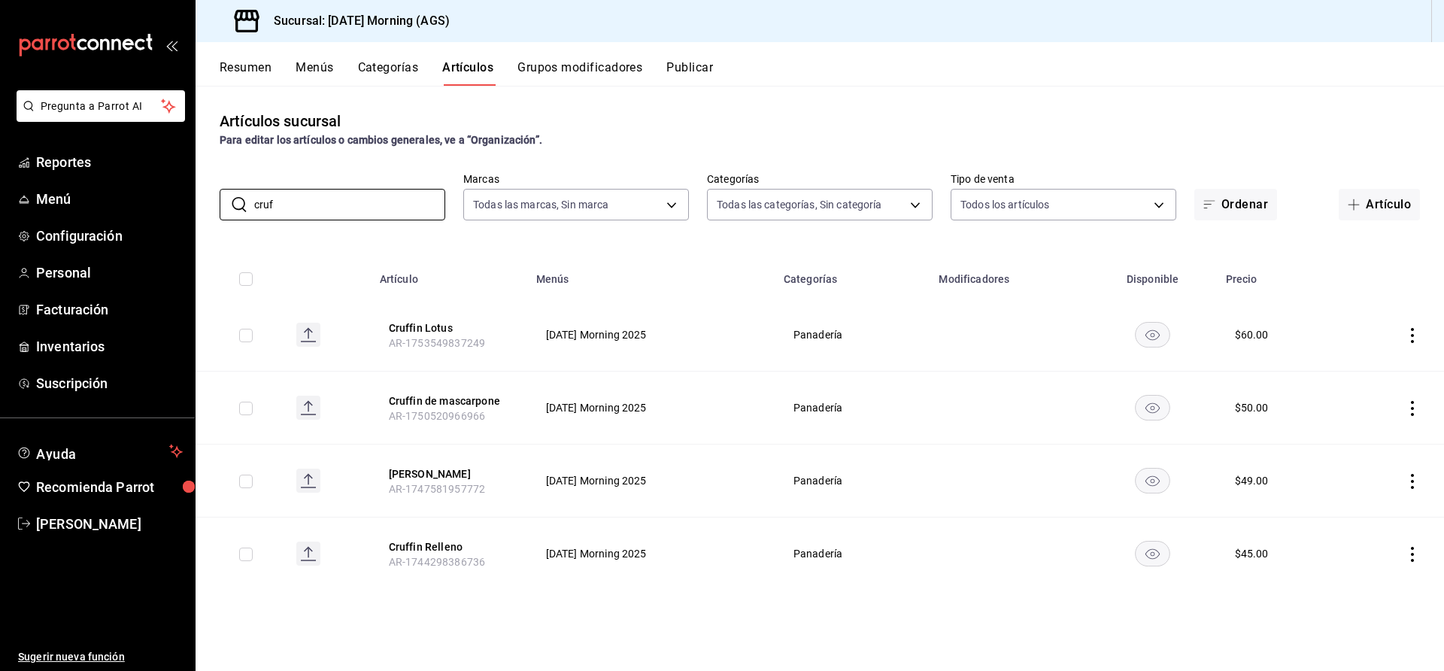
drag, startPoint x: 317, startPoint y: 202, endPoint x: 202, endPoint y: 202, distance: 115.1
click at [202, 202] on div "​ cruf ​ Marcas Todas las marcas, Sin marca 46e7e048-dd01-496a-8bdd-34efddf4024…" at bounding box center [820, 196] width 1249 height 48
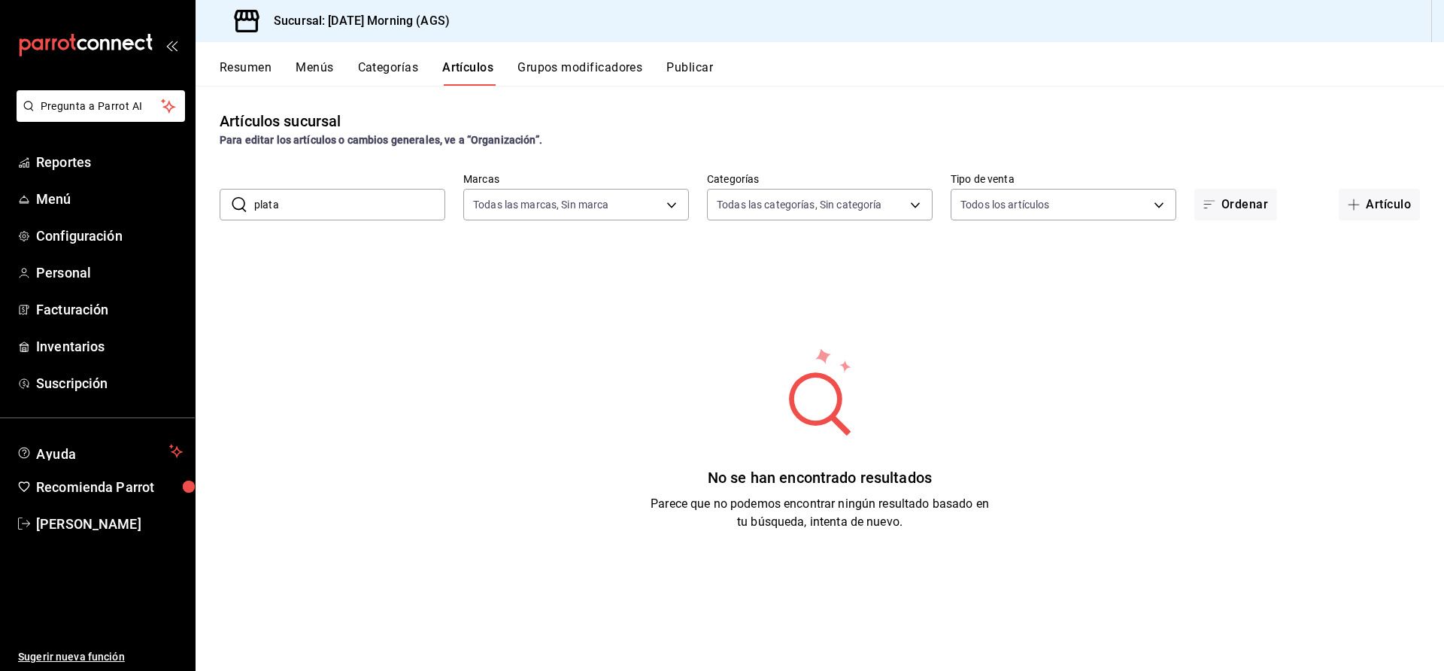
click at [306, 197] on input "plata" at bounding box center [349, 205] width 191 height 30
drag, startPoint x: 306, startPoint y: 197, endPoint x: 251, endPoint y: 207, distance: 55.8
click at [251, 207] on div "​ plat ​" at bounding box center [333, 205] width 226 height 32
click at [485, 73] on button "Artículos" at bounding box center [467, 73] width 51 height 26
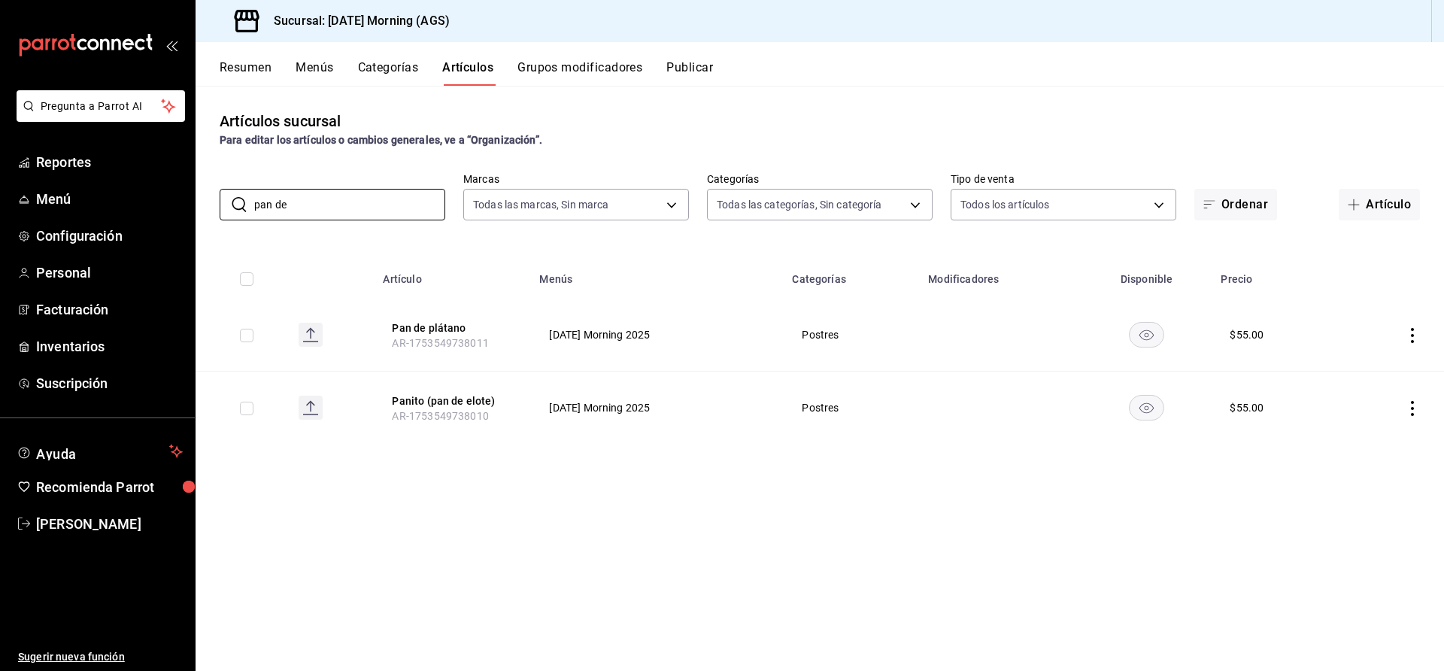
drag, startPoint x: 308, startPoint y: 202, endPoint x: 202, endPoint y: 219, distance: 107.5
click at [202, 219] on div "​ pan de ​ Marcas Todas las marcas, Sin marca 46e7e048-dd01-496a-8bdd-34efddf40…" at bounding box center [820, 196] width 1249 height 48
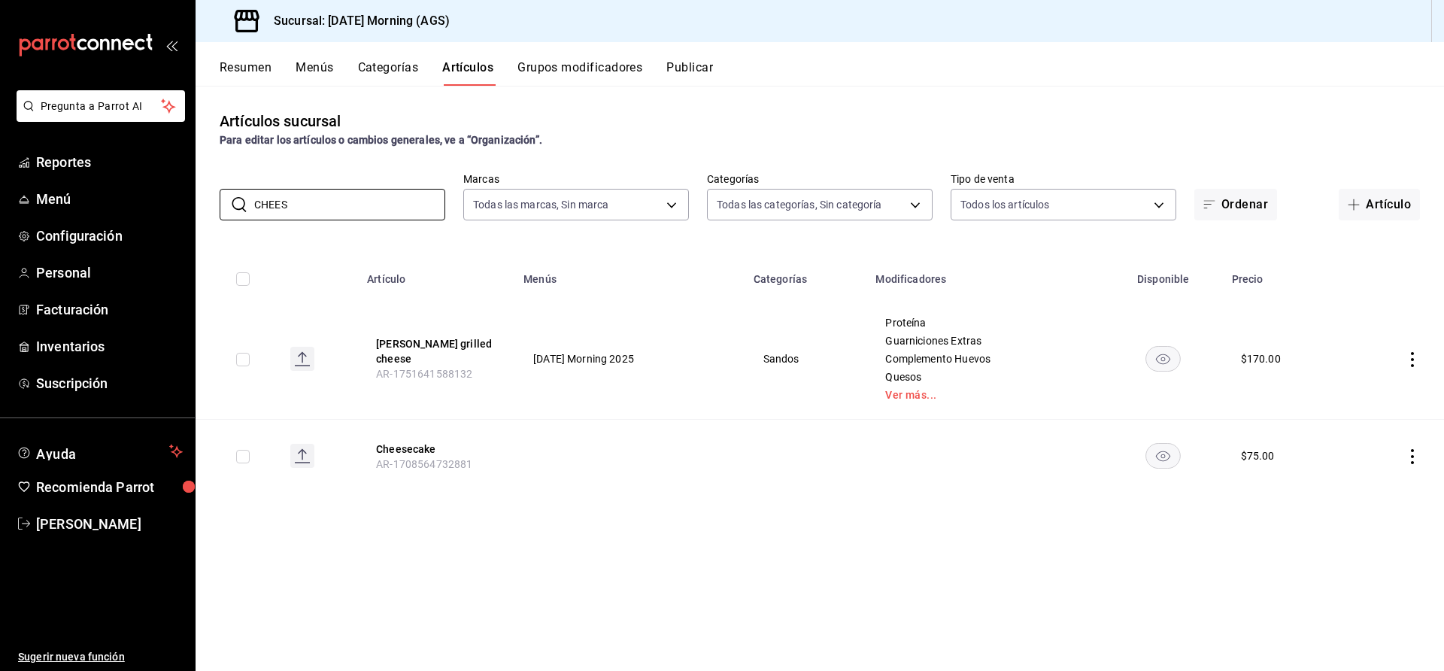
type input "CHEES"
click at [1411, 454] on icon "actions" at bounding box center [1412, 456] width 15 height 15
click at [1366, 483] on span "Editar" at bounding box center [1367, 491] width 39 height 16
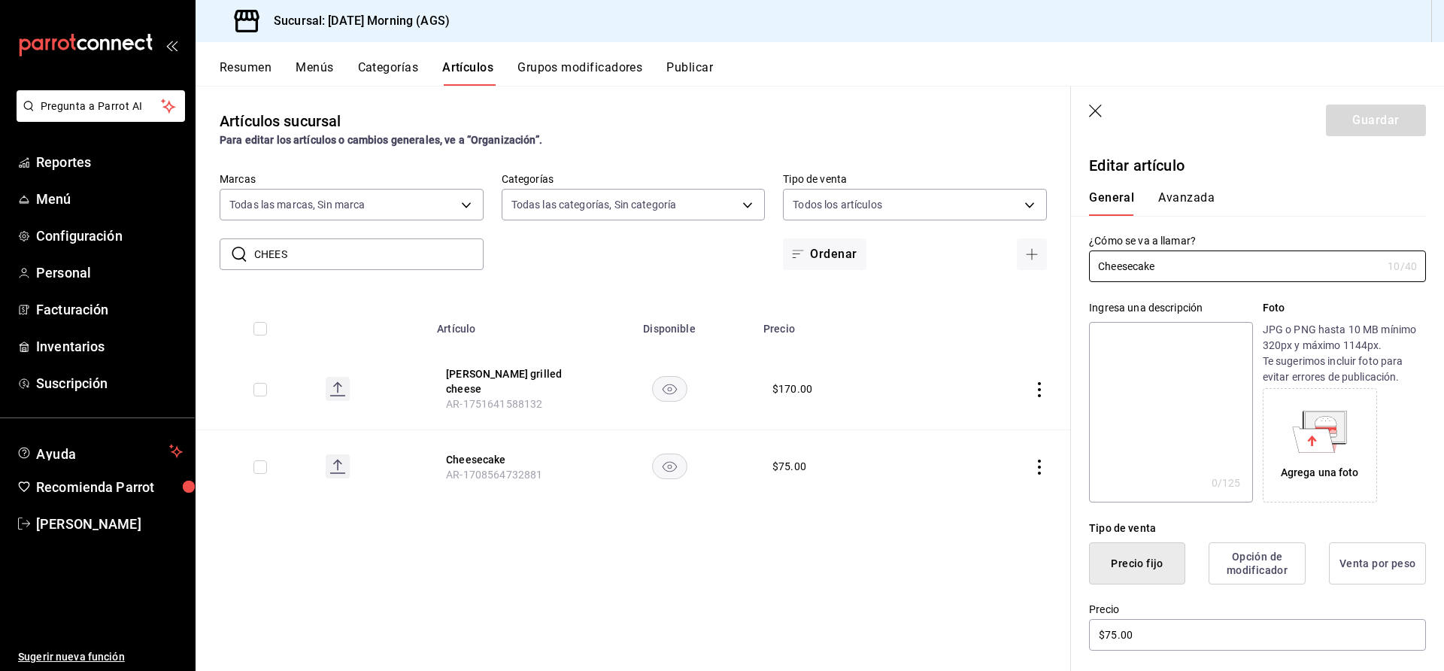
scroll to position [345, 0]
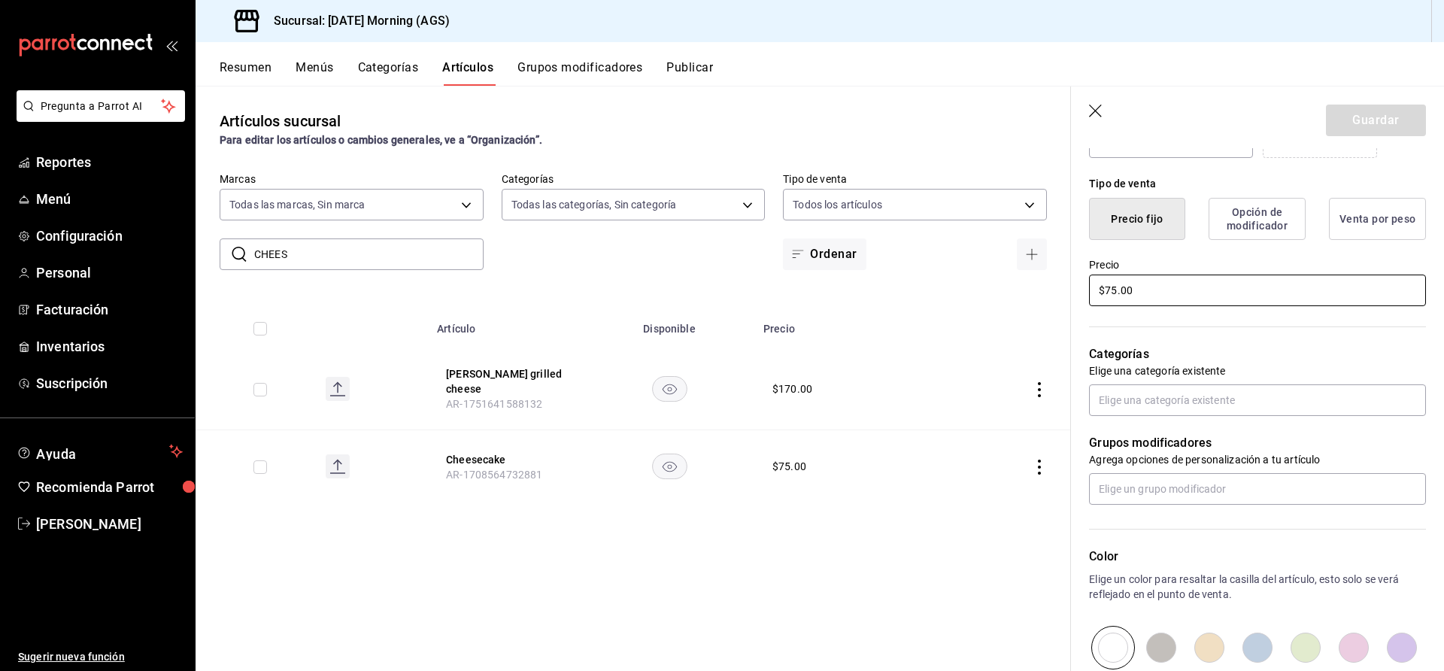
click at [1111, 290] on input "$75.00" at bounding box center [1257, 291] width 337 height 32
type input "$85.00"
click at [1277, 410] on input "text" at bounding box center [1257, 400] width 337 height 32
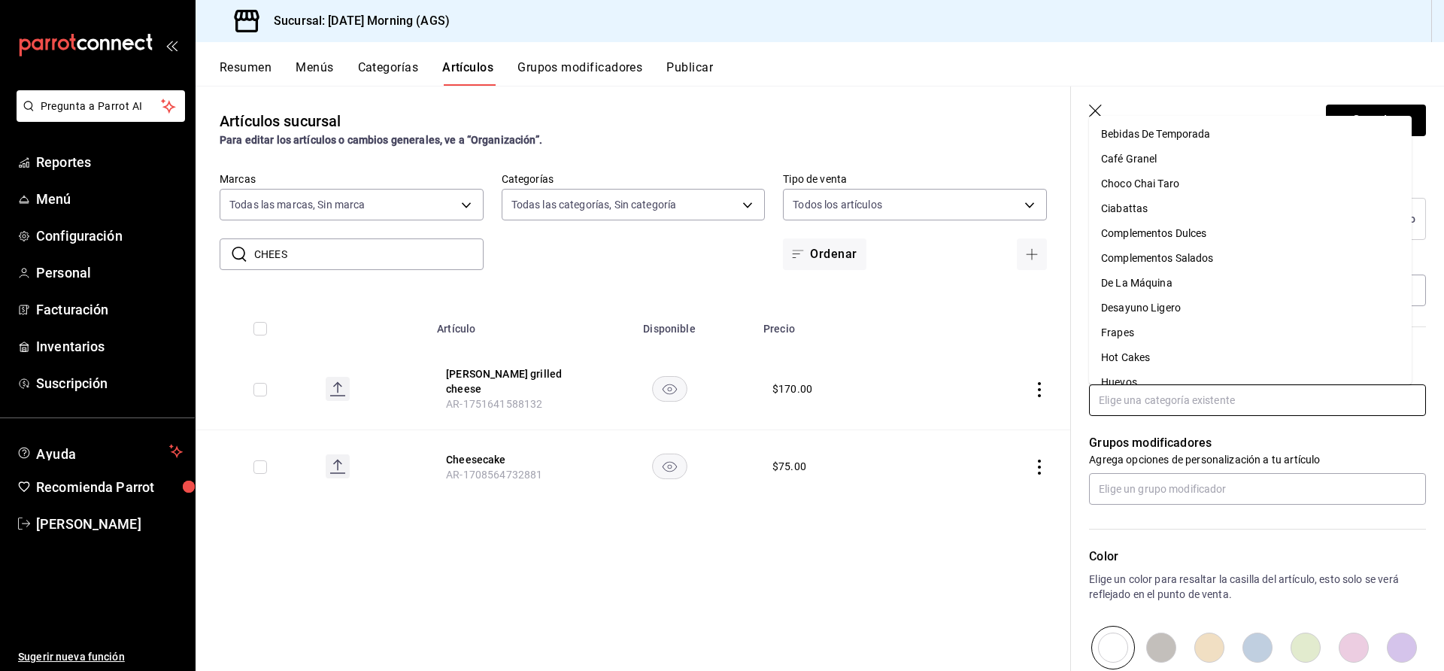
scroll to position [339, 0]
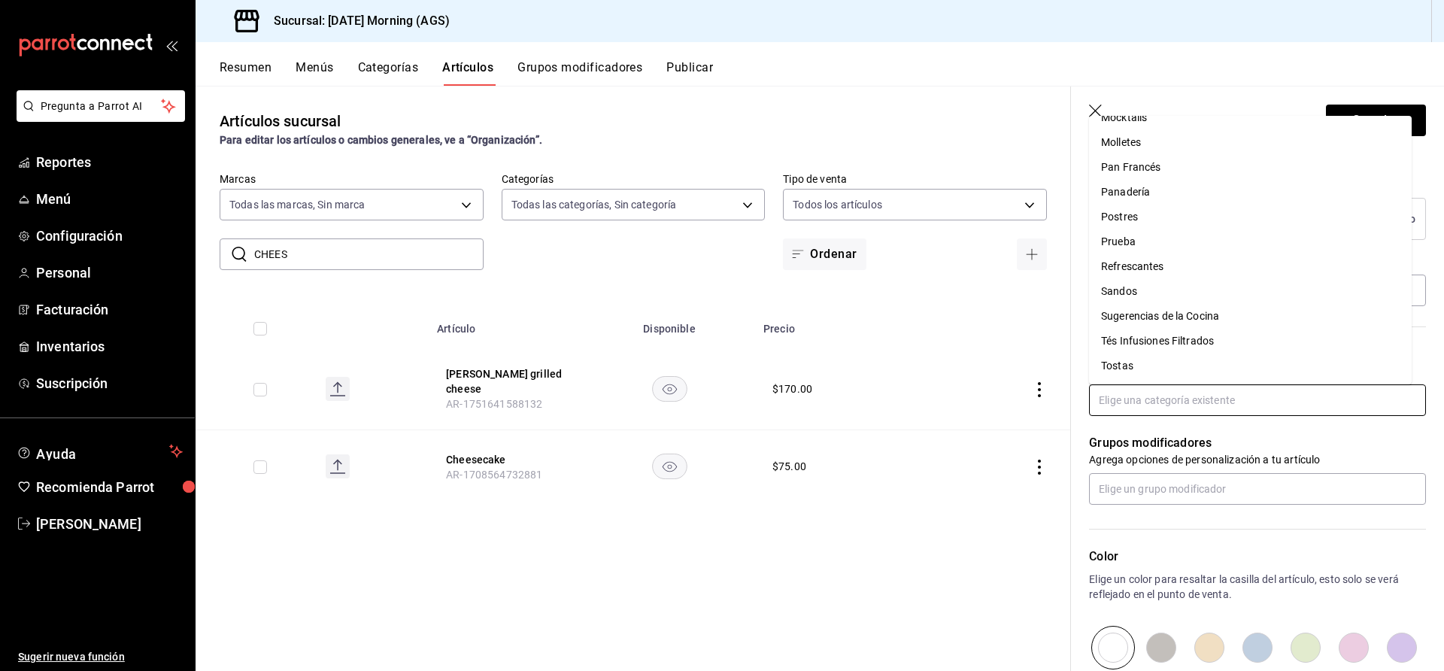
click at [1135, 218] on li "Postres" at bounding box center [1250, 217] width 323 height 25
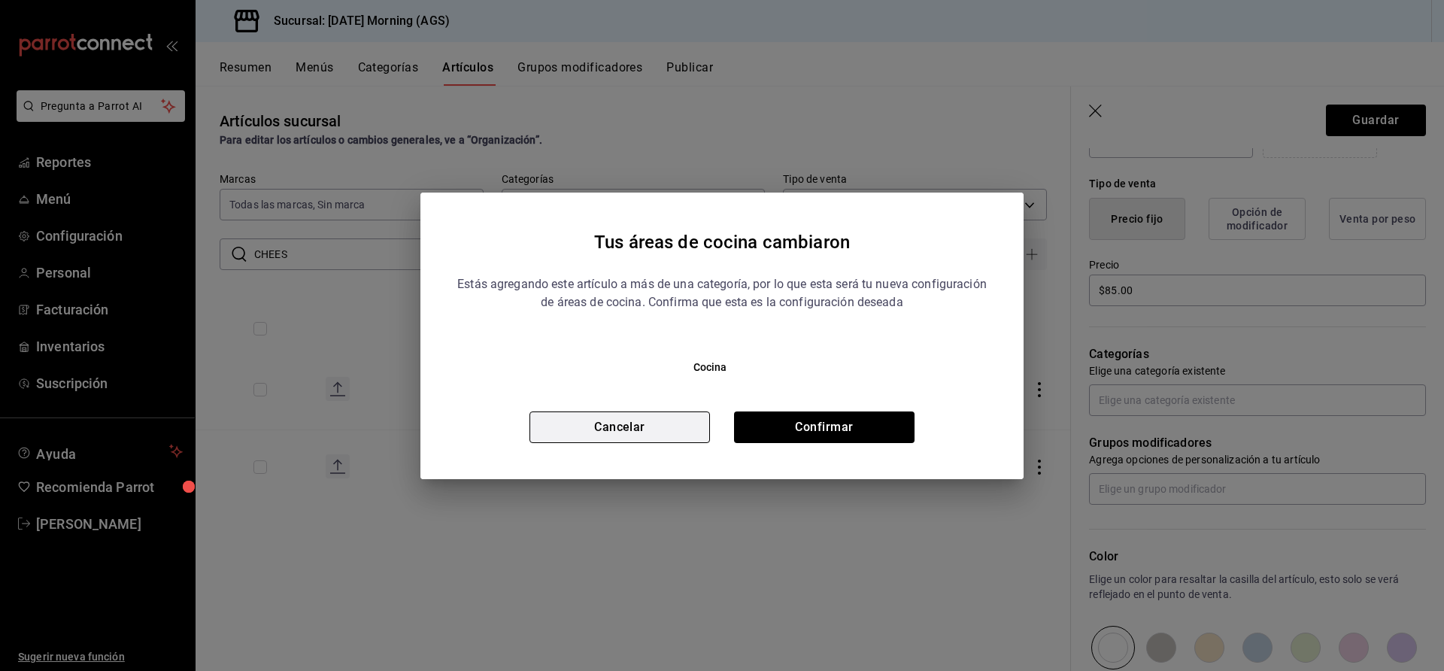
click at [618, 437] on button "Cancelar" at bounding box center [620, 428] width 181 height 32
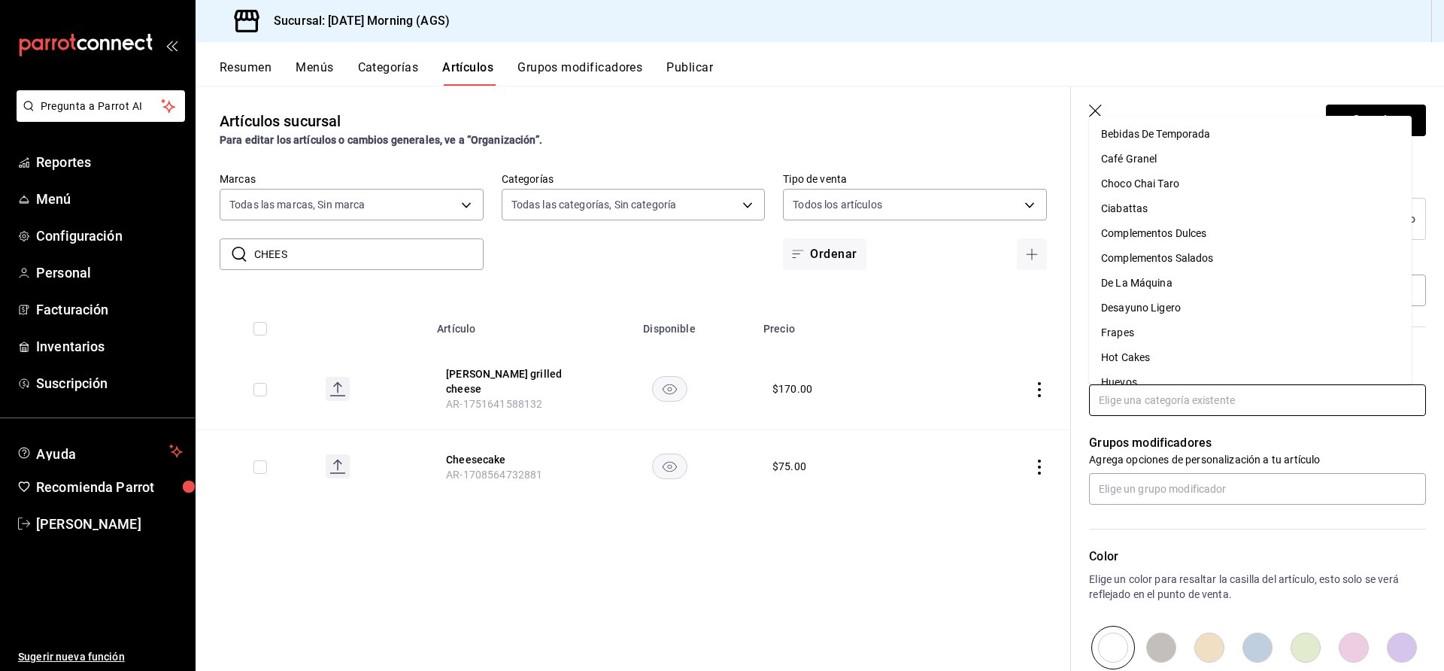
click at [1171, 397] on input "text" at bounding box center [1257, 400] width 337 height 32
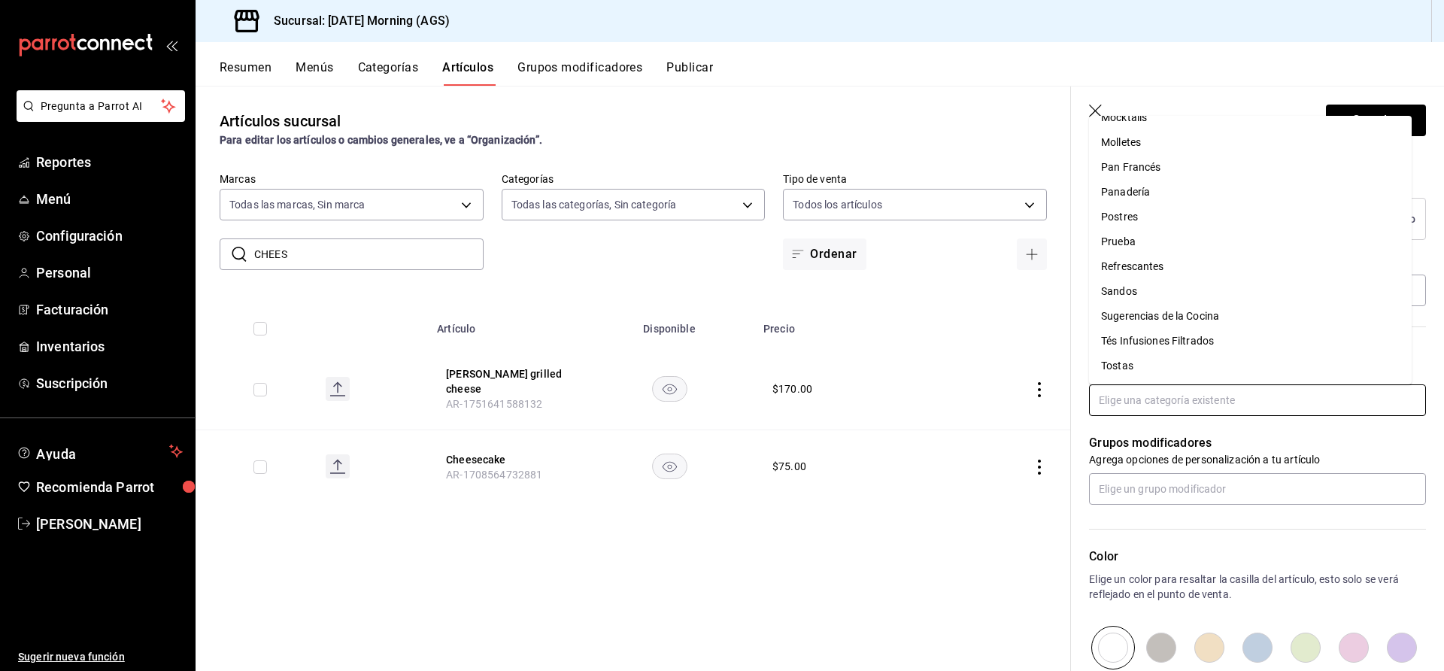
click at [1120, 187] on li "Panadería" at bounding box center [1250, 192] width 323 height 25
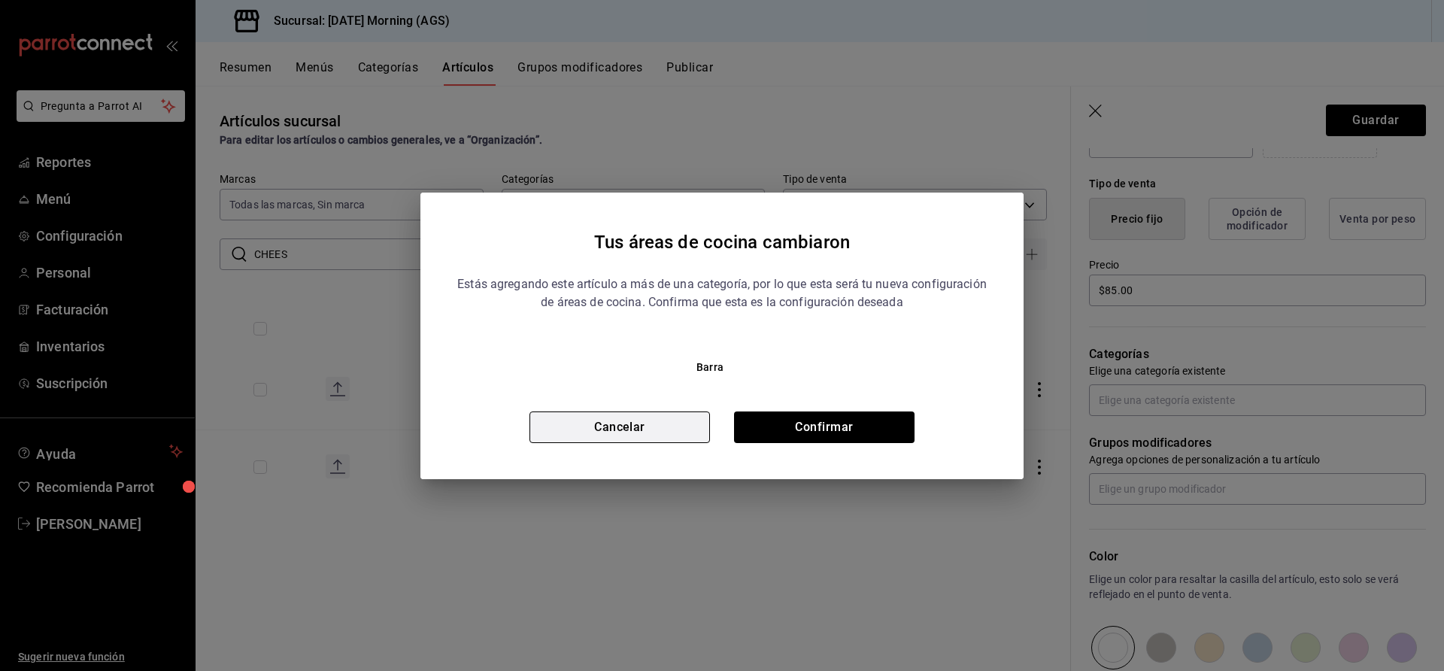
click at [623, 422] on button "Cancelar" at bounding box center [620, 428] width 181 height 32
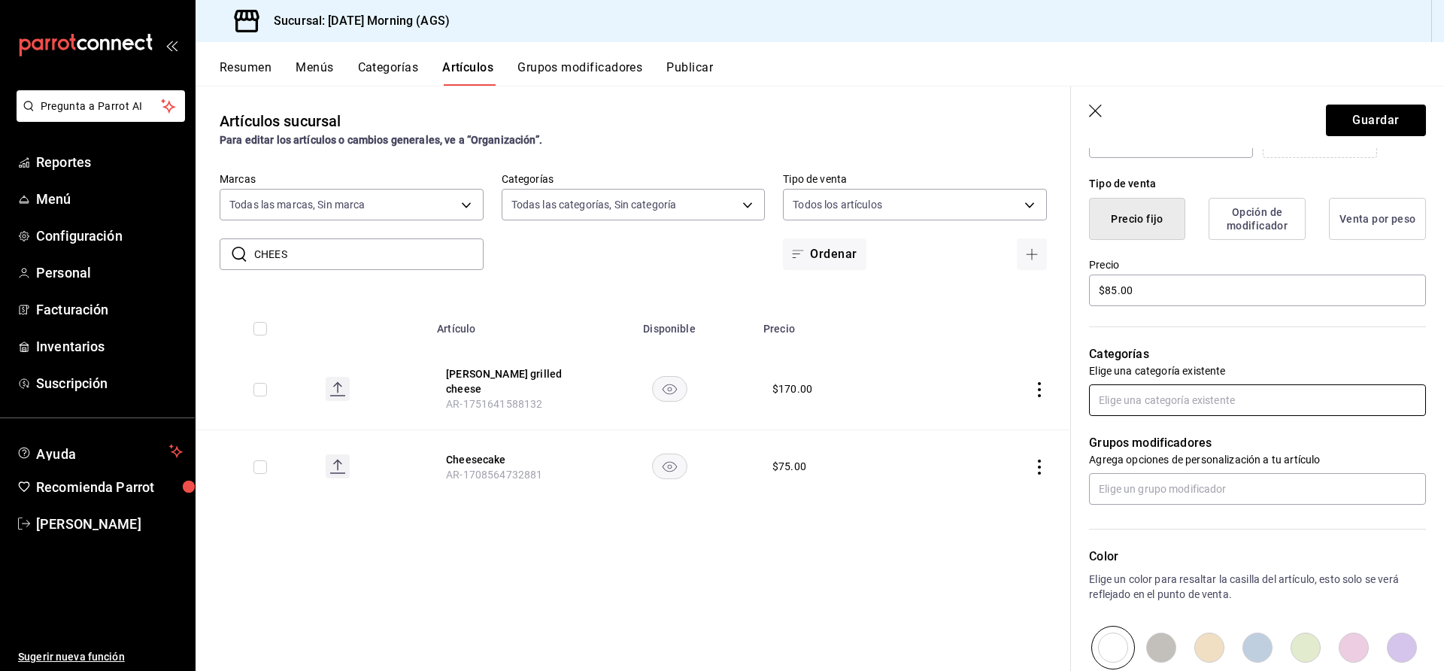
click at [1153, 406] on input "text" at bounding box center [1257, 400] width 337 height 32
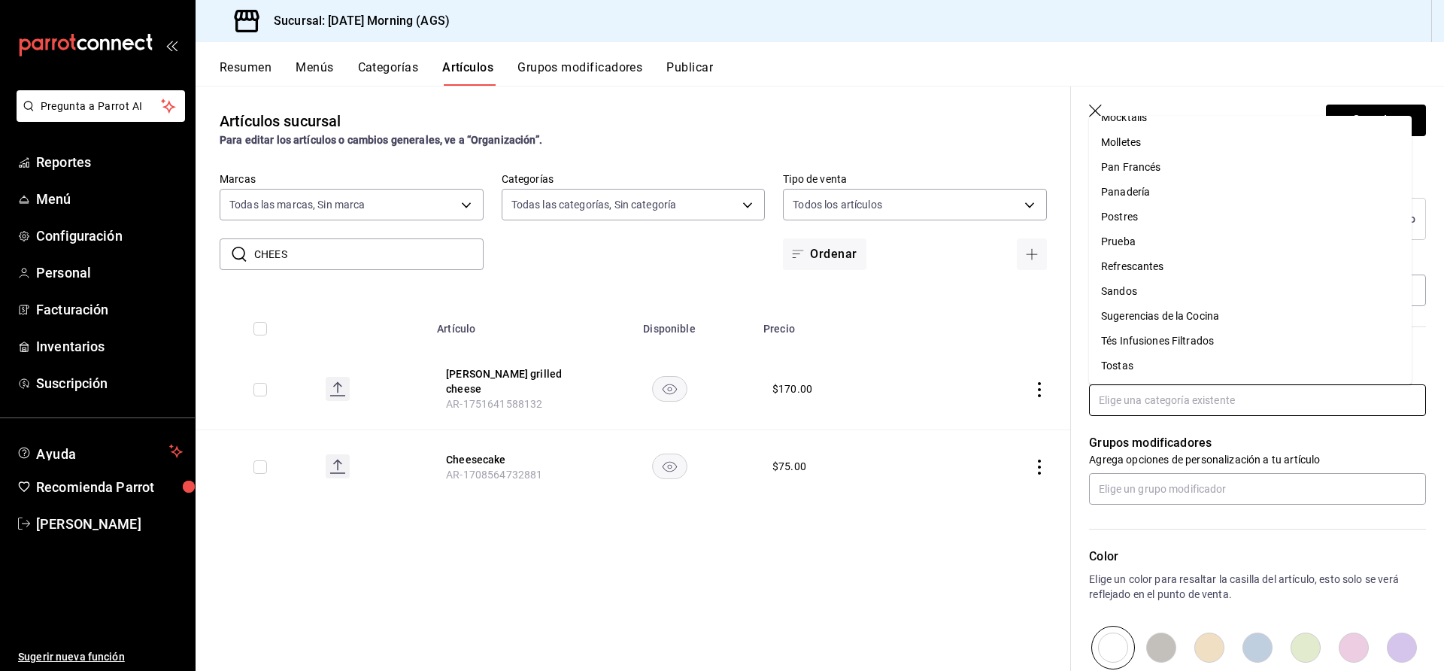
click at [1136, 215] on li "Postres" at bounding box center [1250, 217] width 323 height 25
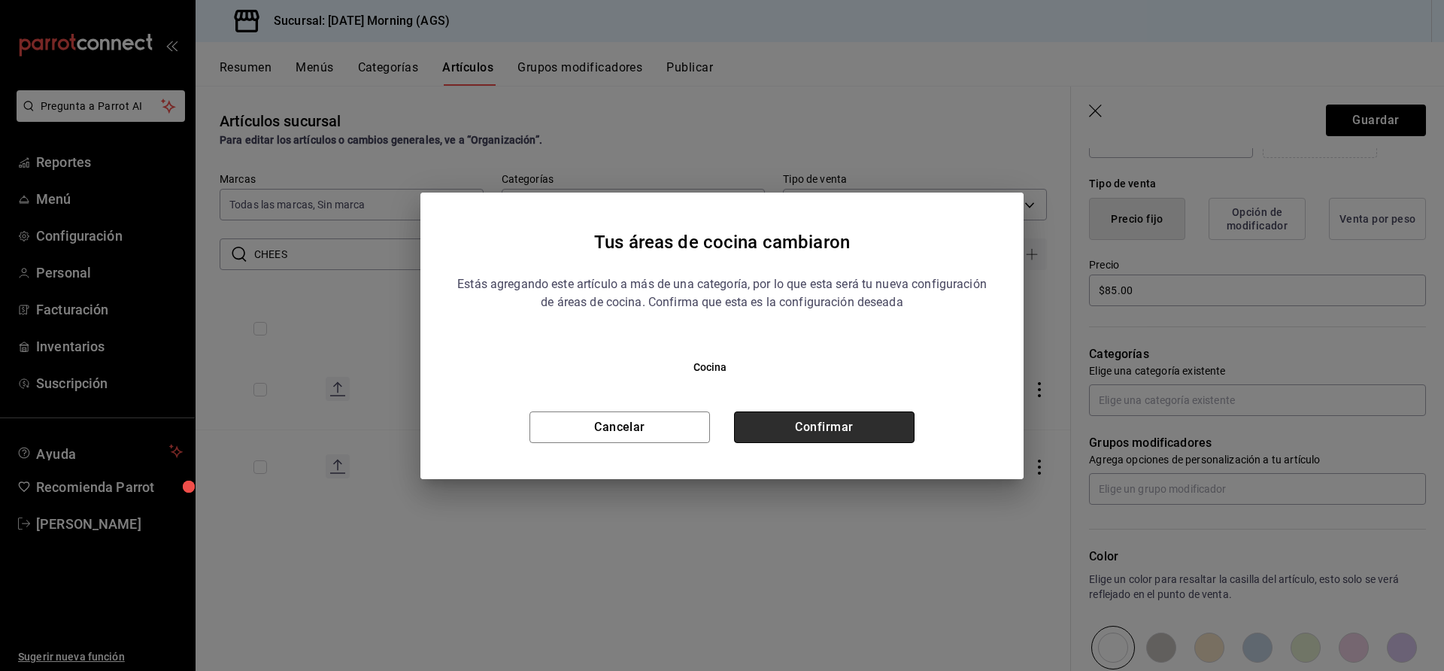
click at [819, 427] on button "Confirmar" at bounding box center [824, 428] width 181 height 32
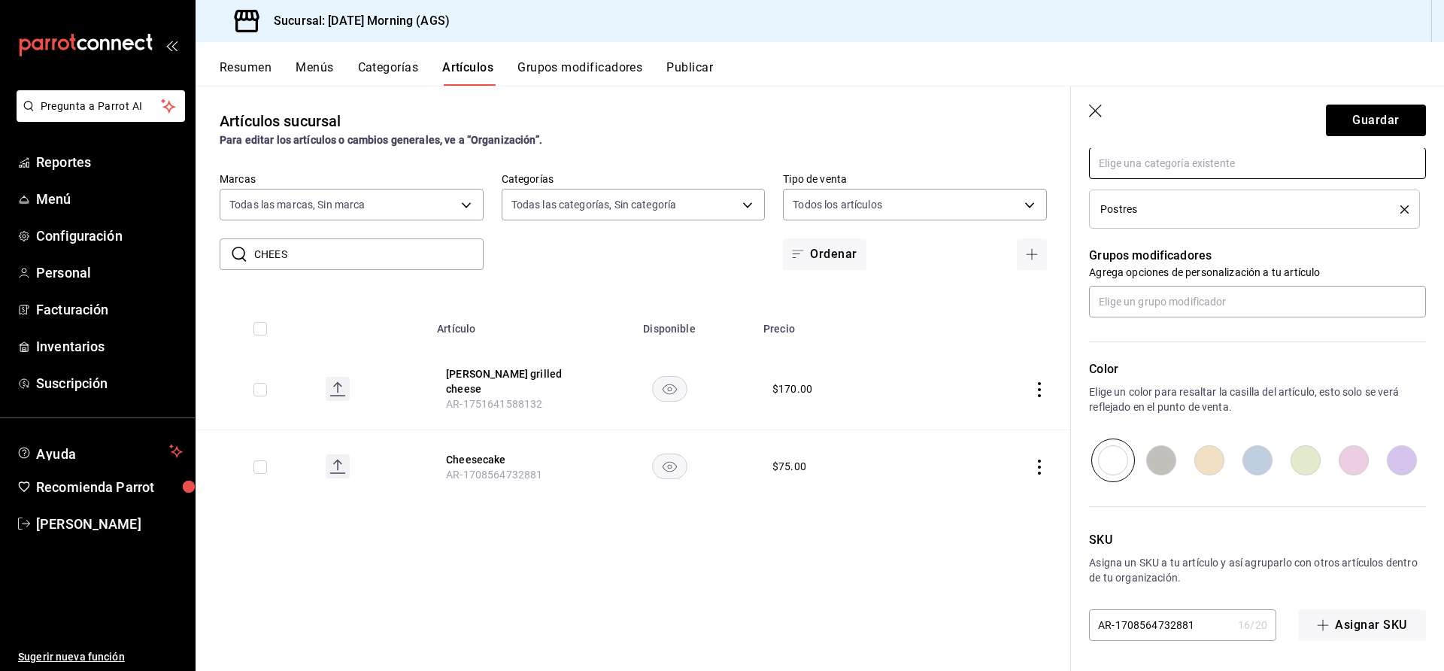
scroll to position [0, 0]
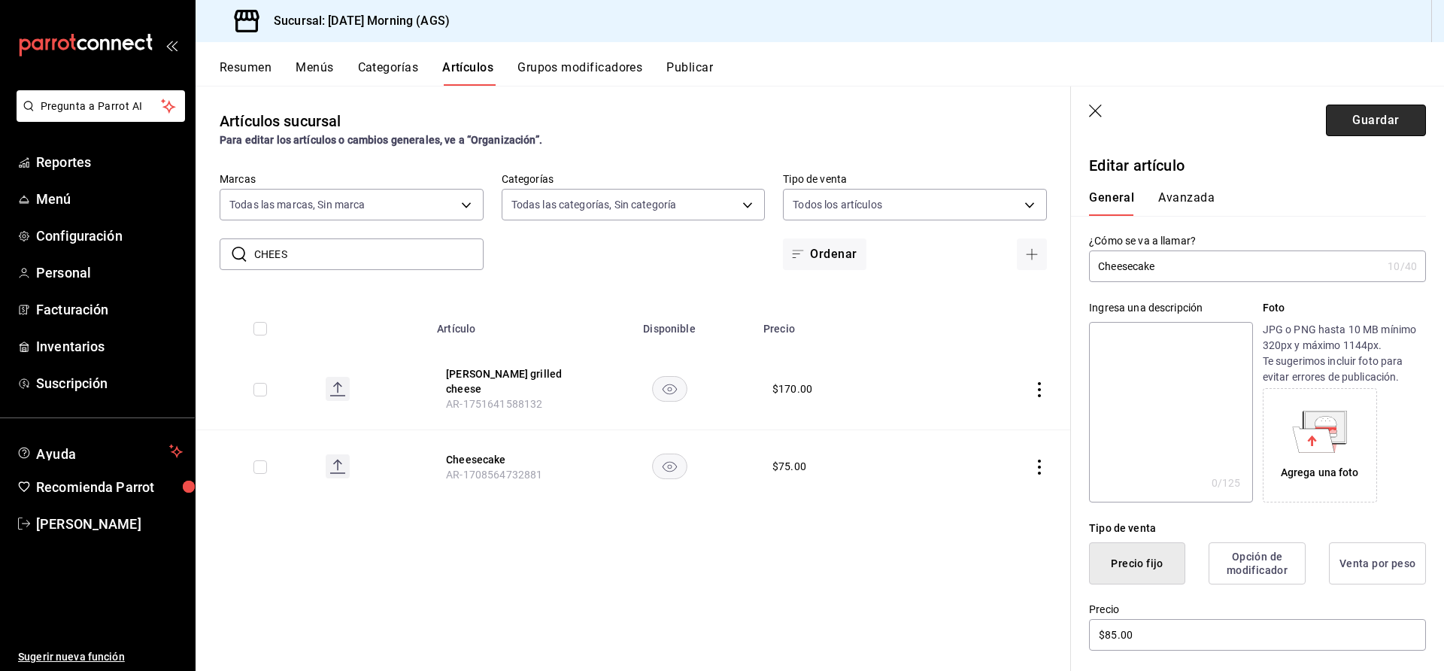
click at [1365, 124] on button "Guardar" at bounding box center [1376, 121] width 100 height 32
